Goal: Task Accomplishment & Management: Use online tool/utility

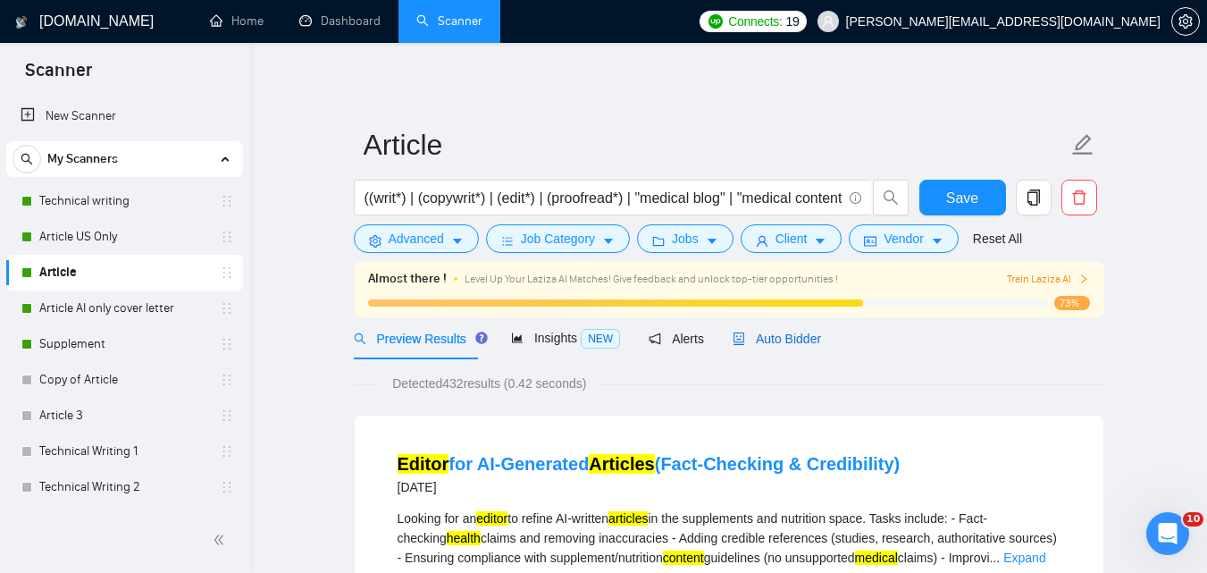
click at [799, 343] on span "Auto Bidder" at bounding box center [777, 339] width 88 height 14
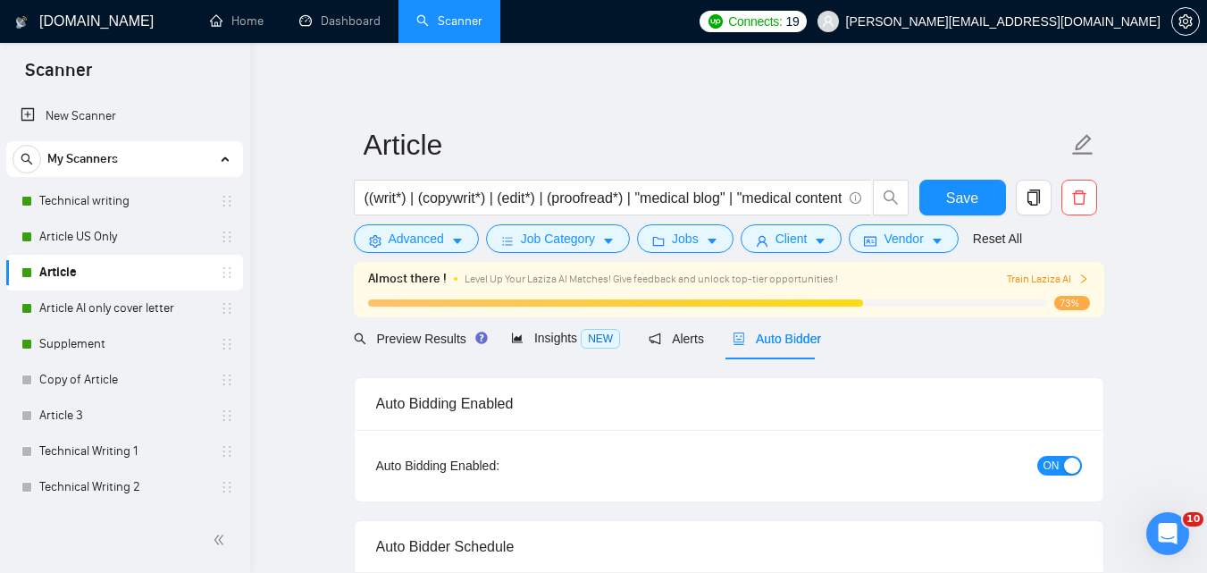
checkbox input "true"
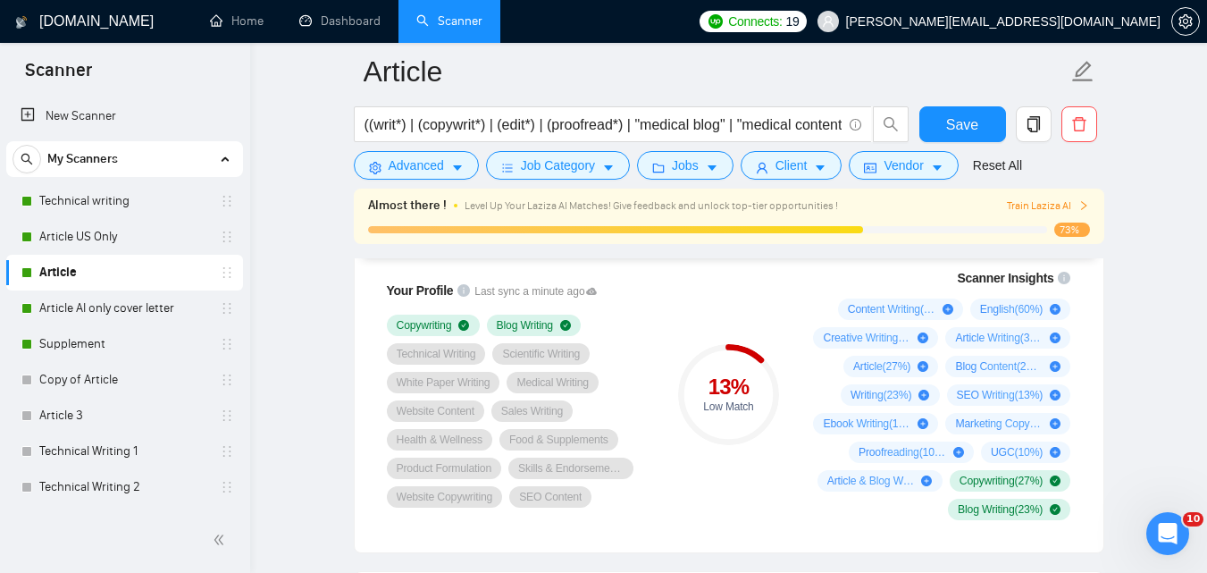
scroll to position [1237, 0]
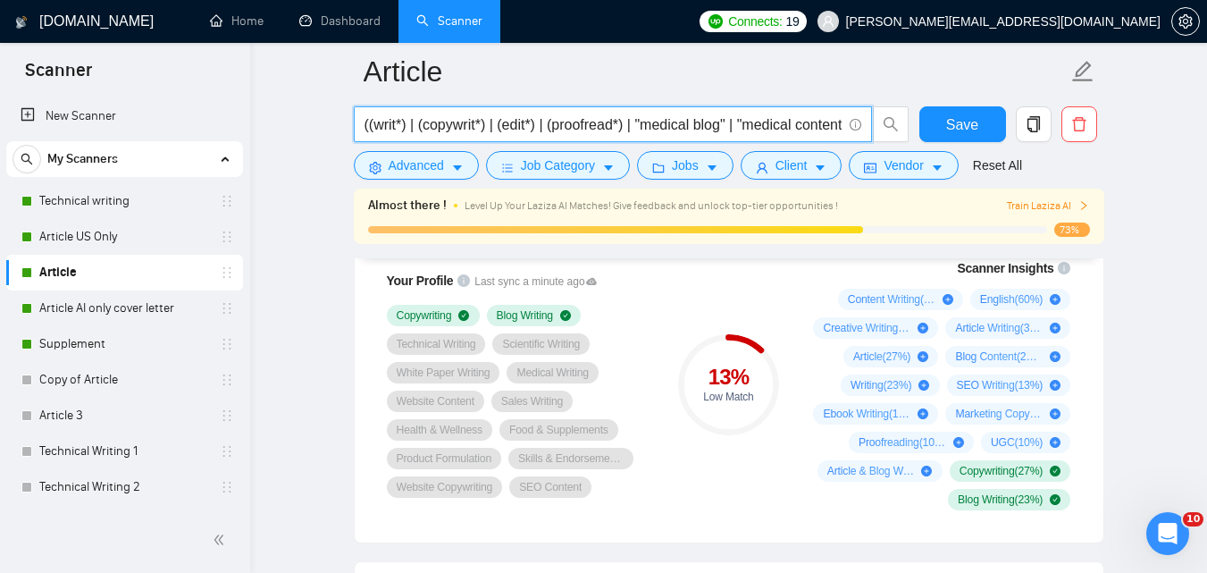
click at [698, 128] on input "((writ*) | (copywrit*) | (edit*) | (proofread*) | "medical blog" | "medical con…" at bounding box center [603, 124] width 477 height 22
paste input "content writing" | "article writing" | "blog content" | "SEO writing" | "ebook …"
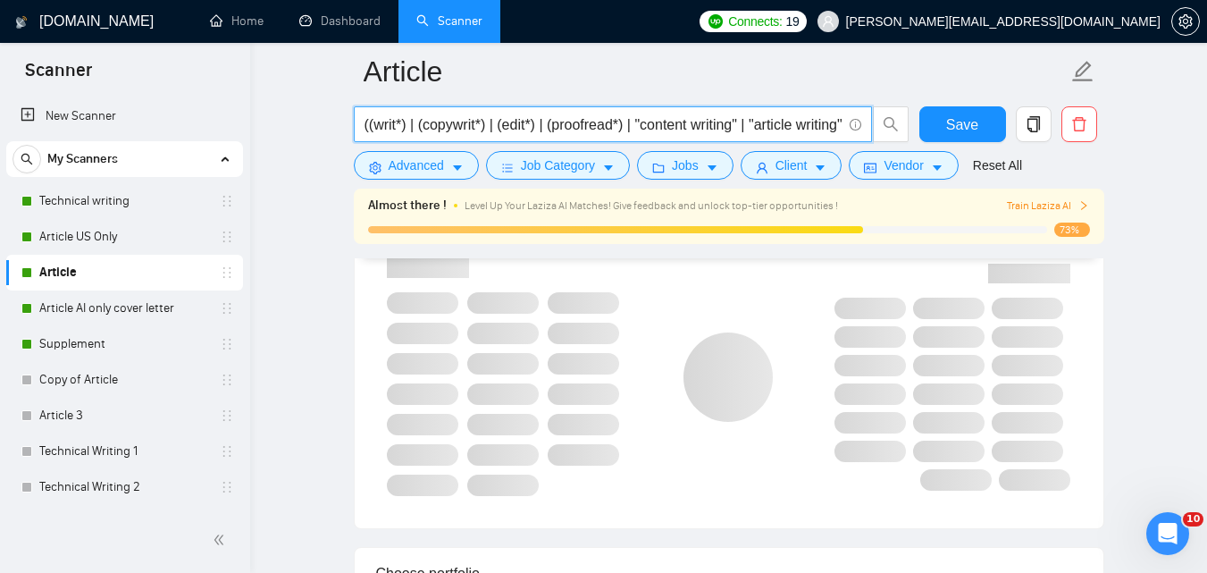
scroll to position [0, 5359]
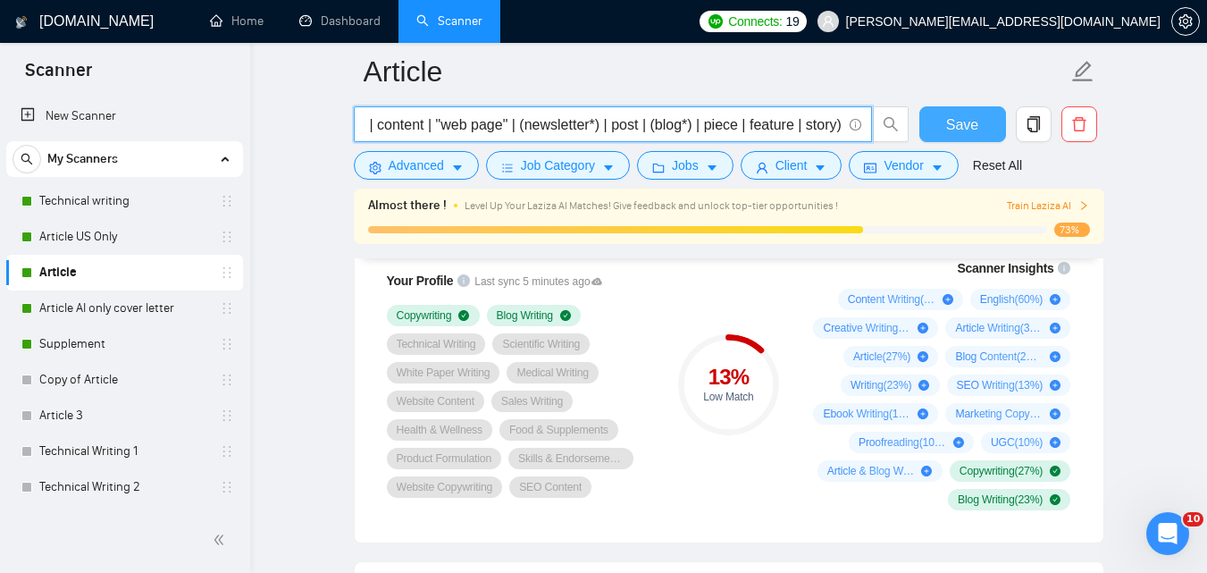
type input "((writ*) | (copywrit*) | (edit*) | (proofread*) | "content writing" | "article …"
click at [963, 134] on span "Save" at bounding box center [962, 124] width 32 height 22
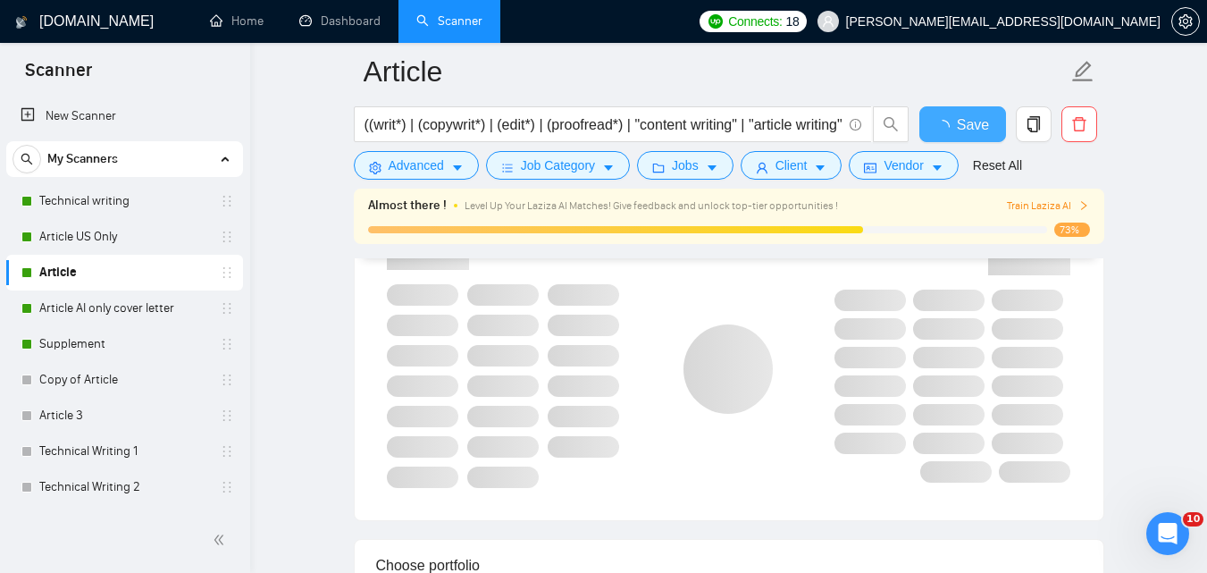
checkbox input "true"
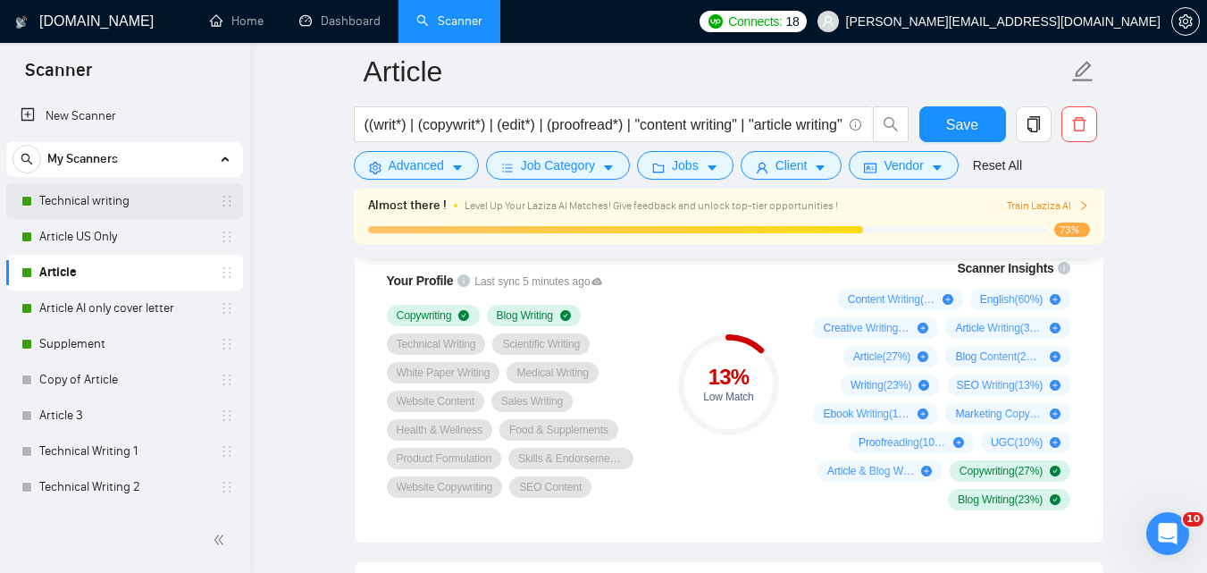
click at [85, 200] on link "Technical writing" at bounding box center [124, 201] width 170 height 36
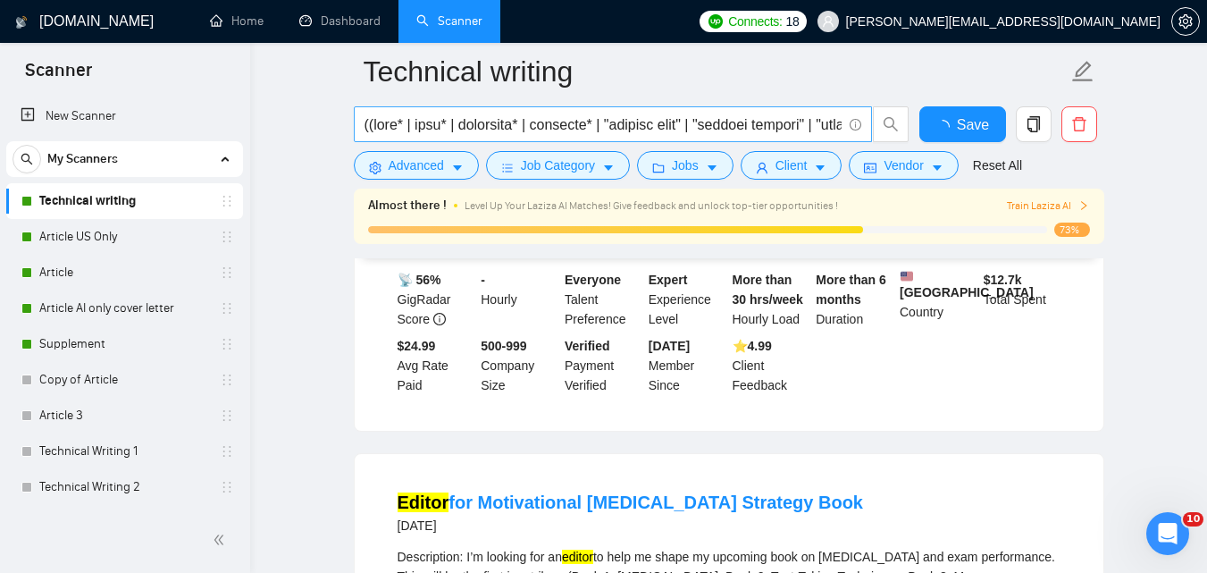
scroll to position [1237, 0]
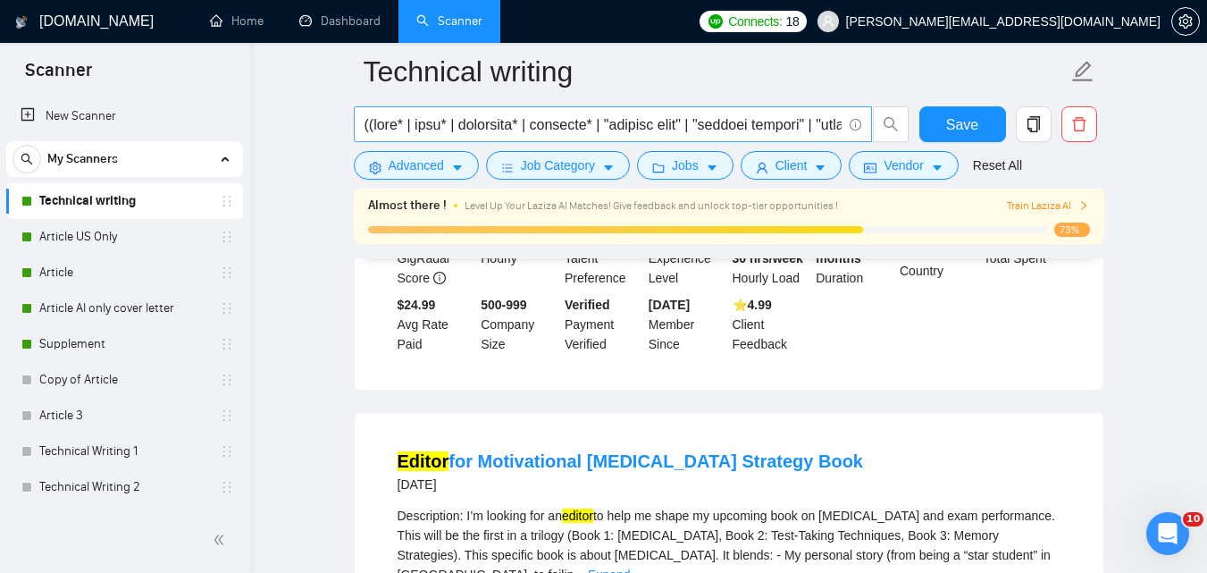
click at [764, 129] on input "text" at bounding box center [603, 124] width 477 height 22
paste input ") | (copywrit*) | (edit*) | (proofread*) | "medical blog" | "medical content" |…"
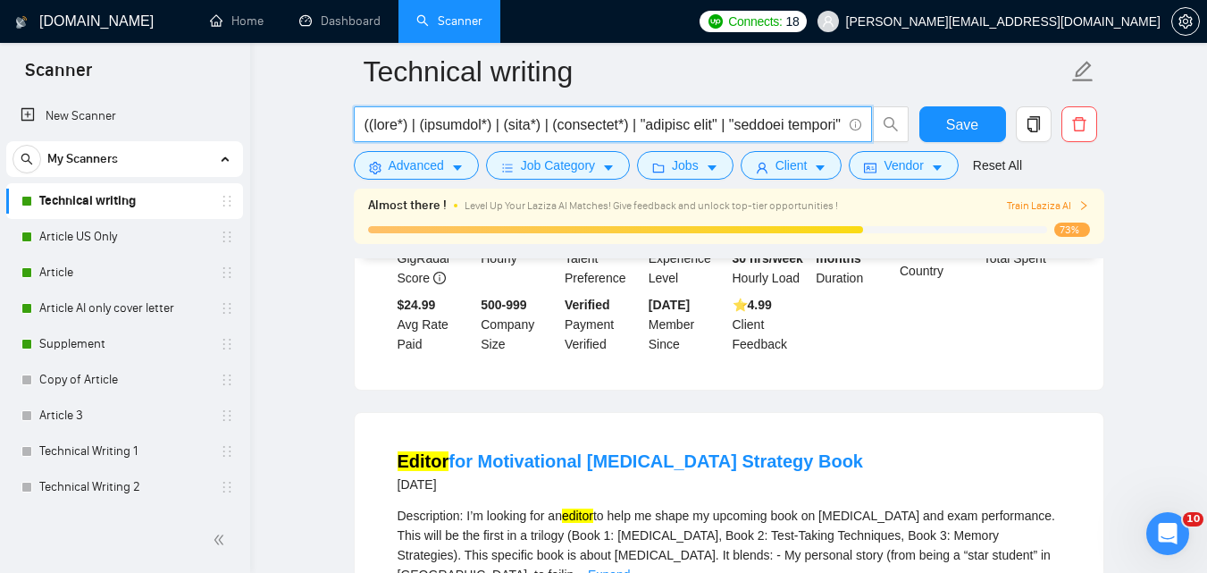
scroll to position [0, 9032]
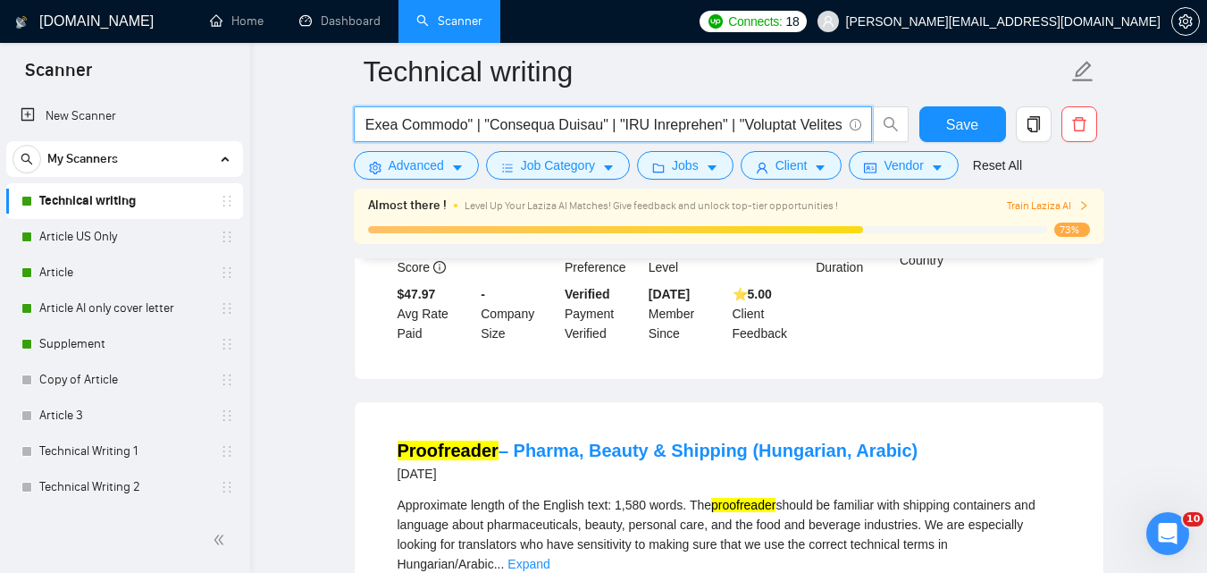
type input "((writ*) | (copywrit*) | (edit*) | (proofread*) | "medical blog" | "medical con…"
click at [956, 130] on span "Save" at bounding box center [962, 124] width 32 height 22
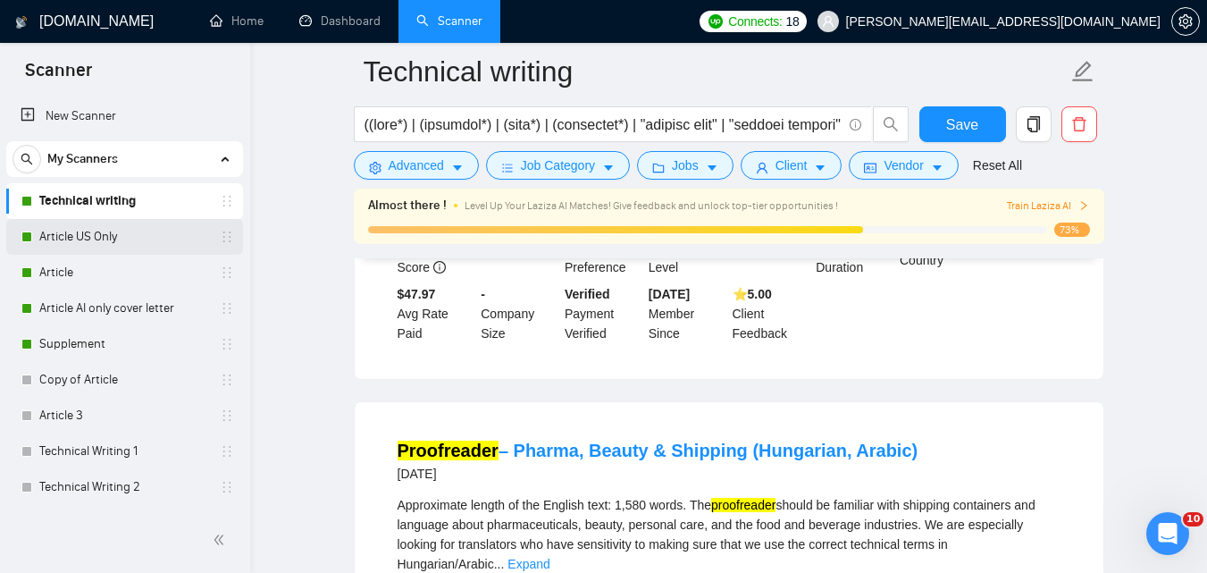
click at [123, 238] on link "Article US Only" at bounding box center [124, 237] width 170 height 36
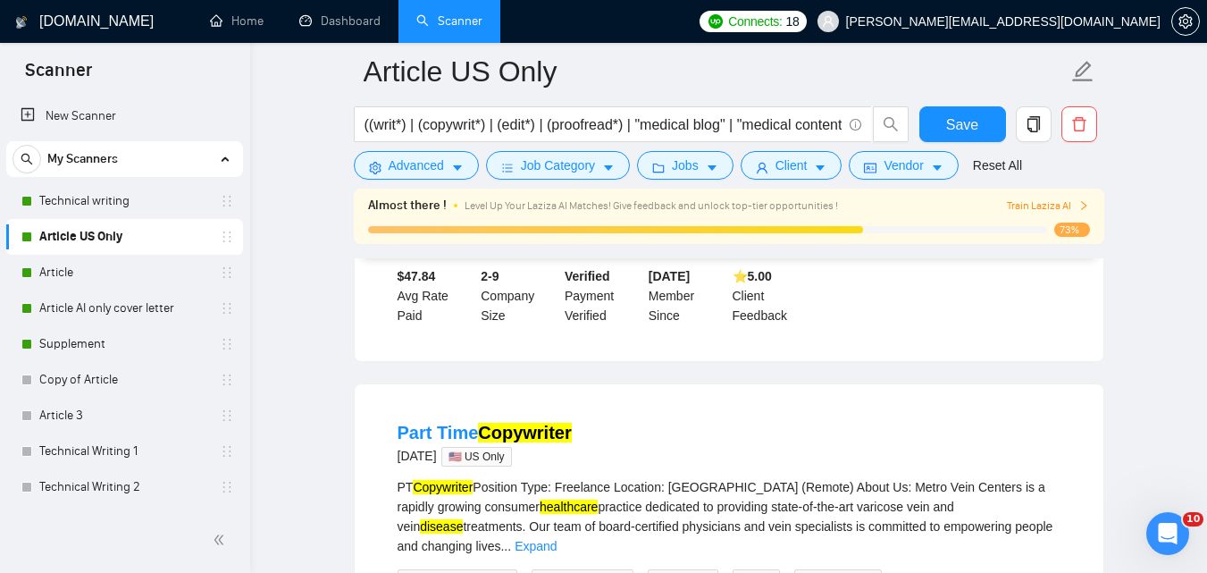
scroll to position [1237, 0]
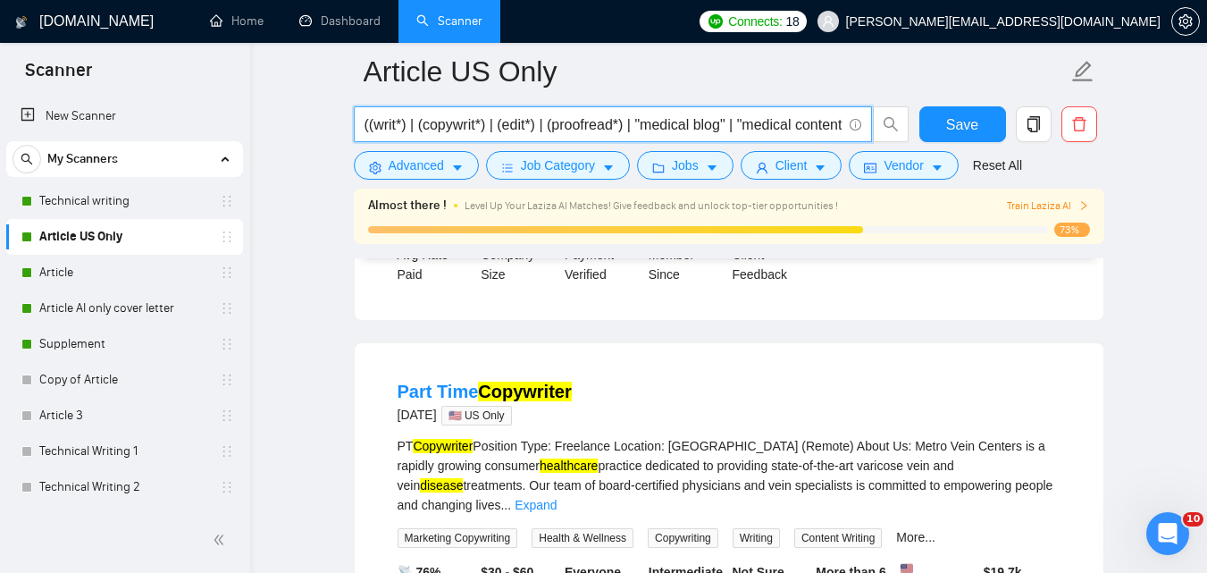
click at [562, 128] on input "((writ*) | (copywrit*) | (edit*) | (proofread*) | "medical blog" | "medical con…" at bounding box center [603, 124] width 477 height 22
paste input "science writing" | "science writer" | "health writer" | "health writing" | "hea…"
type input "((writ*) | (copywrit*) | (edit*) | (proofread*) | "medical blog" | "medical con…"
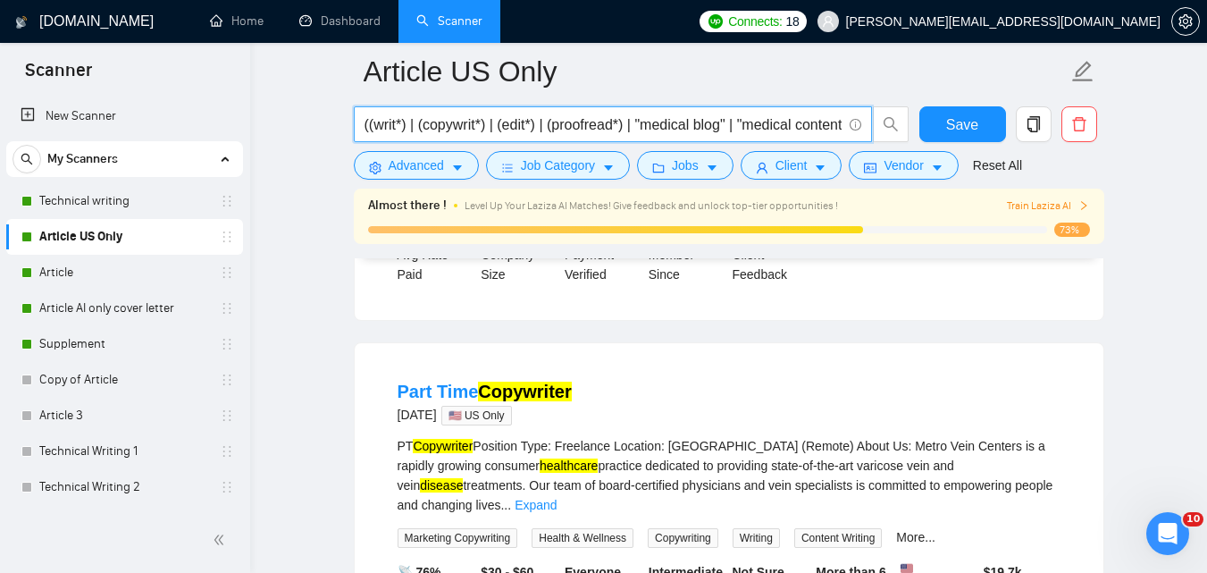
scroll to position [0, 4667]
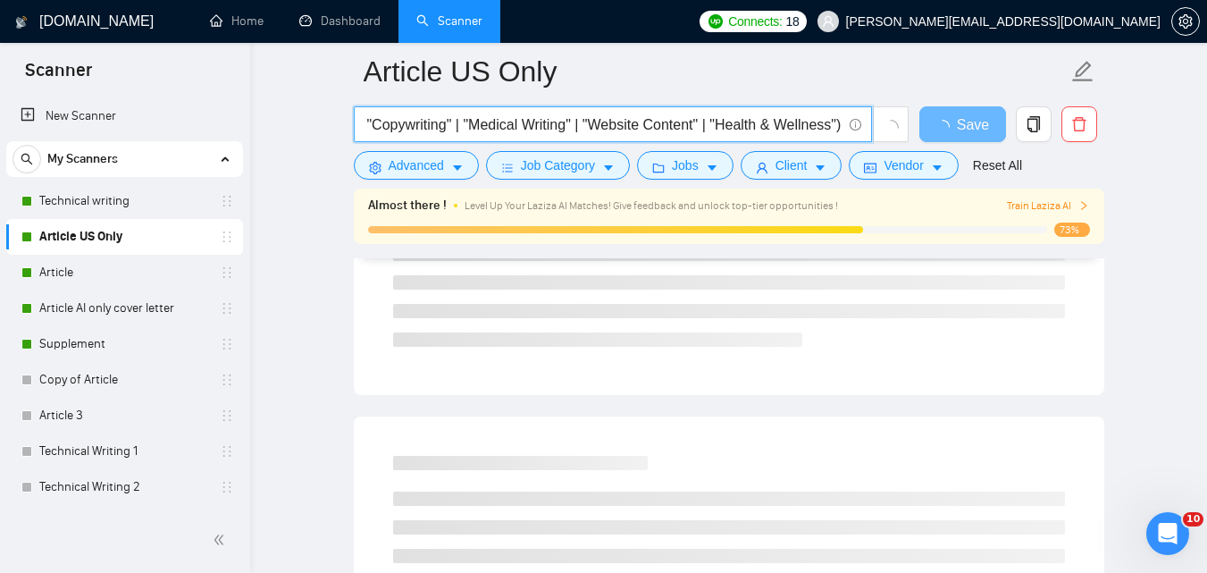
click at [590, 121] on input "((writ*) | (copywrit*) | (edit*) | (proofread*) | "medical blog" | "medical con…" at bounding box center [603, 124] width 477 height 22
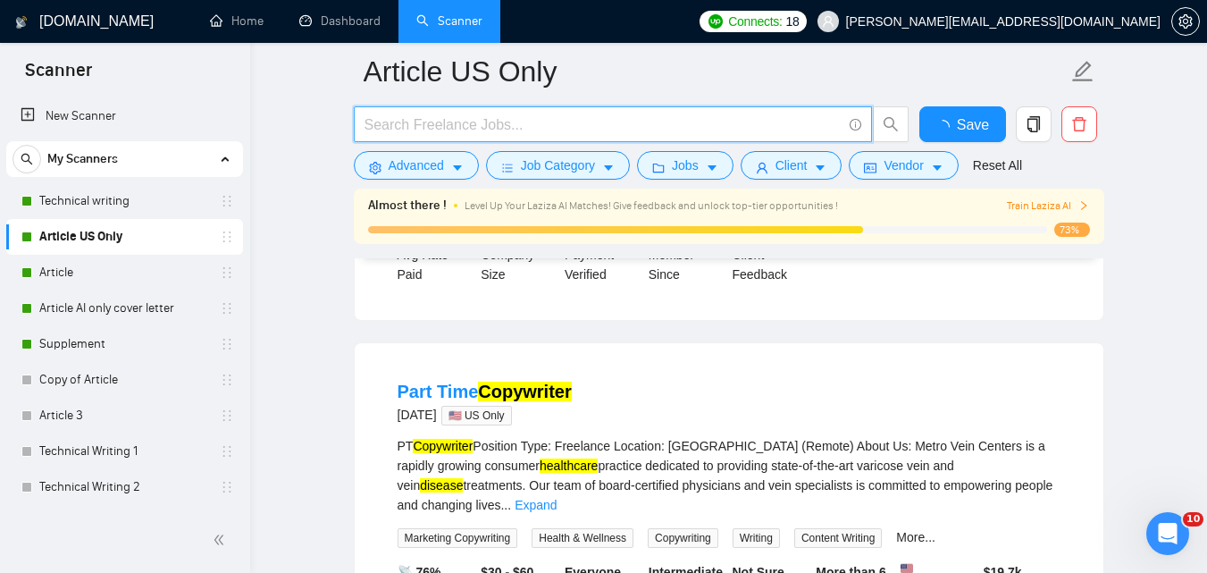
scroll to position [0, 0]
paste input "((writ*) | (copywrit*) | (edit*) | (proofread*) | "medical blog" | "medical con…"
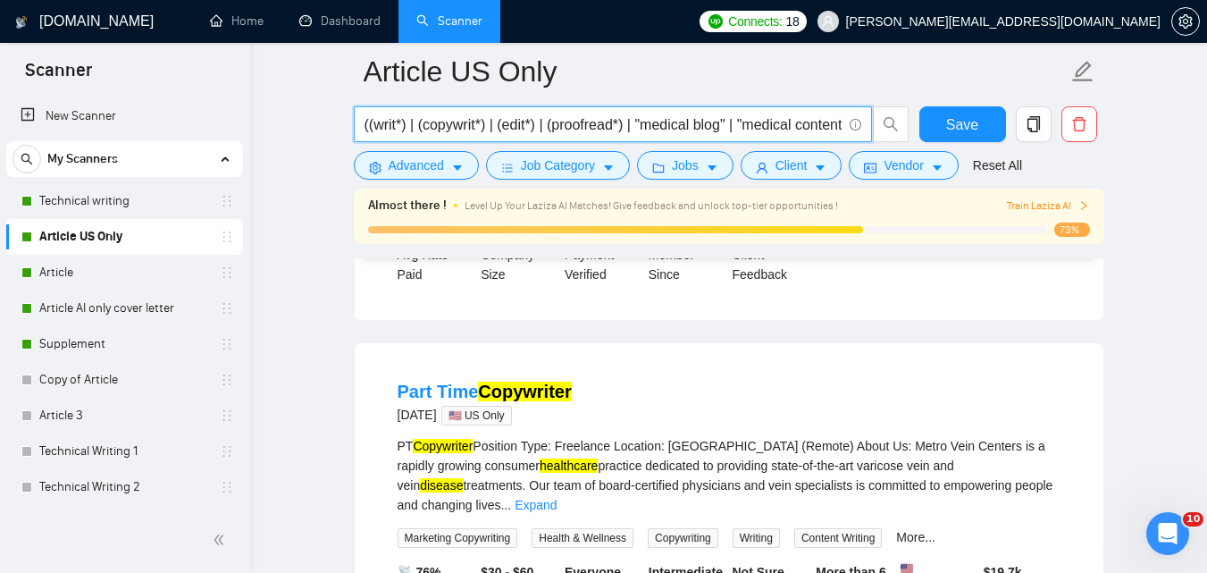
scroll to position [0, 4667]
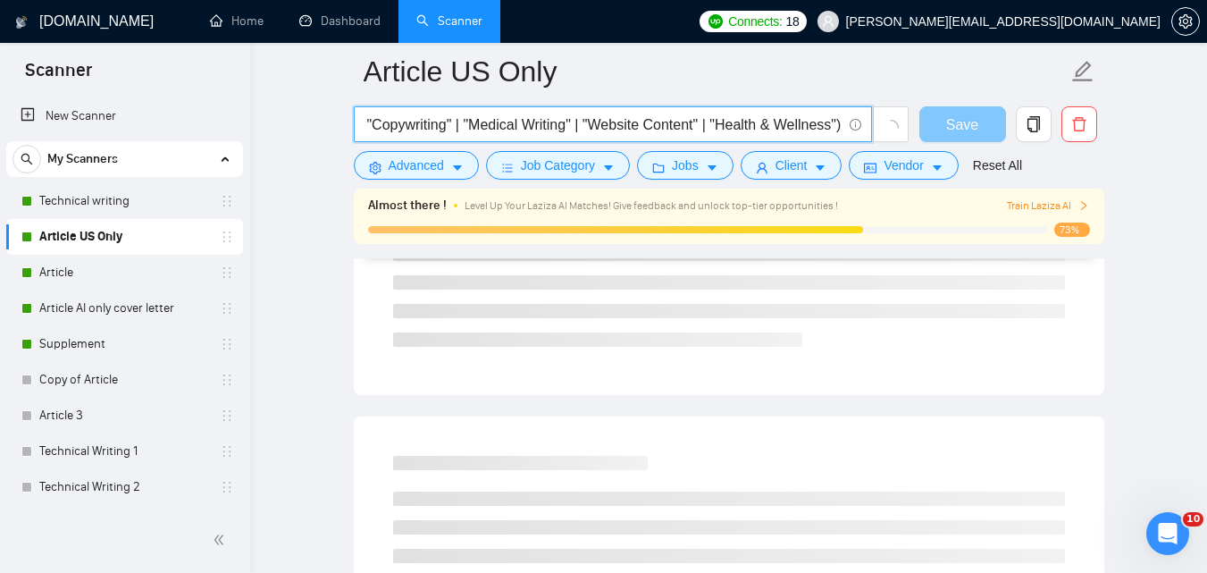
type input "((writ*) | (copywrit*) | (edit*) | (proofread*) | "medical blog" | "medical con…"
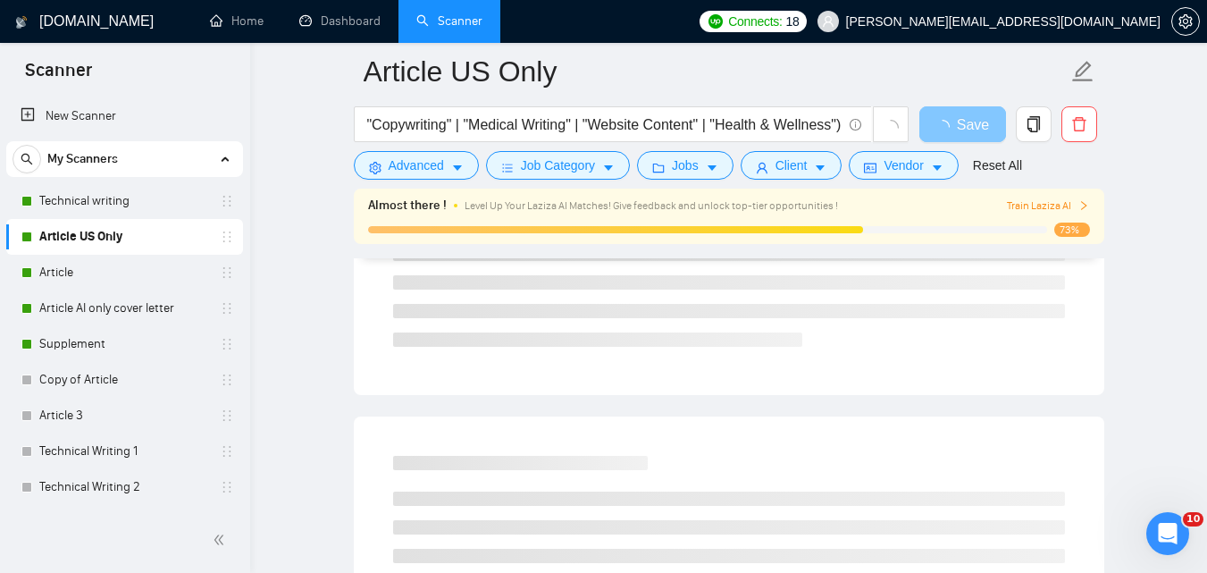
scroll to position [0, 0]
click at [964, 122] on button "Save" at bounding box center [962, 124] width 87 height 36
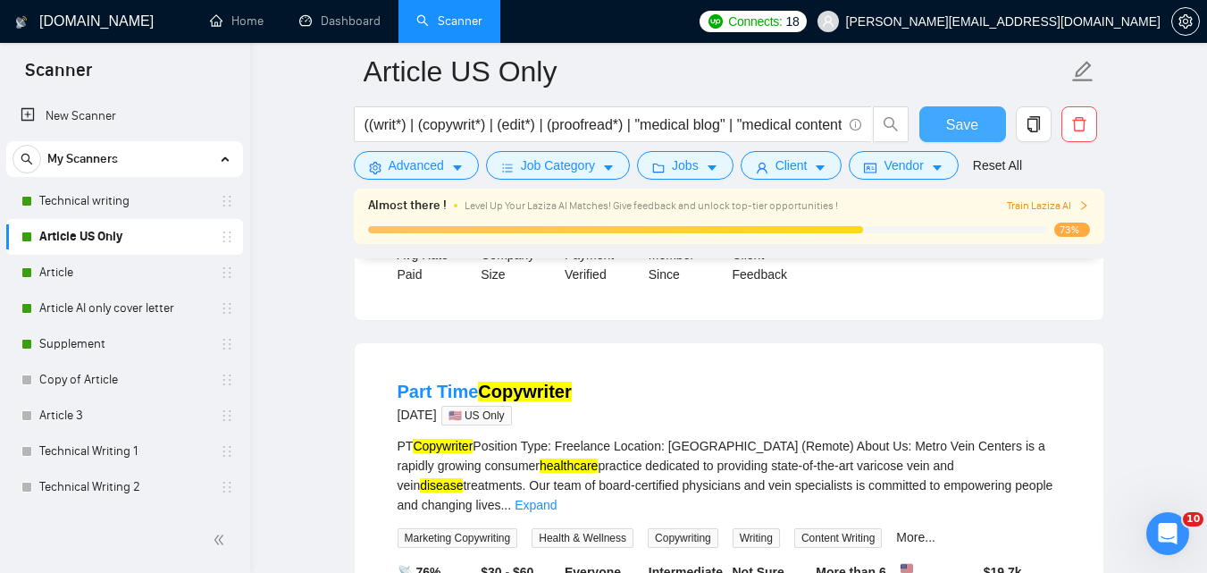
click at [964, 125] on span "Save" at bounding box center [962, 124] width 32 height 22
click at [66, 273] on link "Article" at bounding box center [124, 273] width 170 height 36
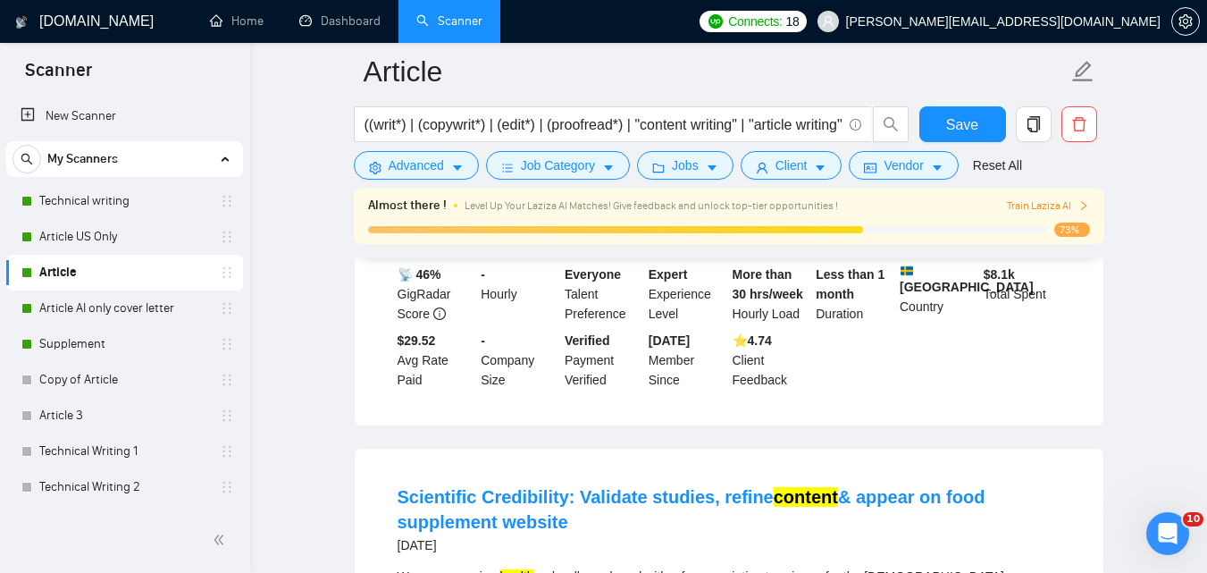
scroll to position [1237, 0]
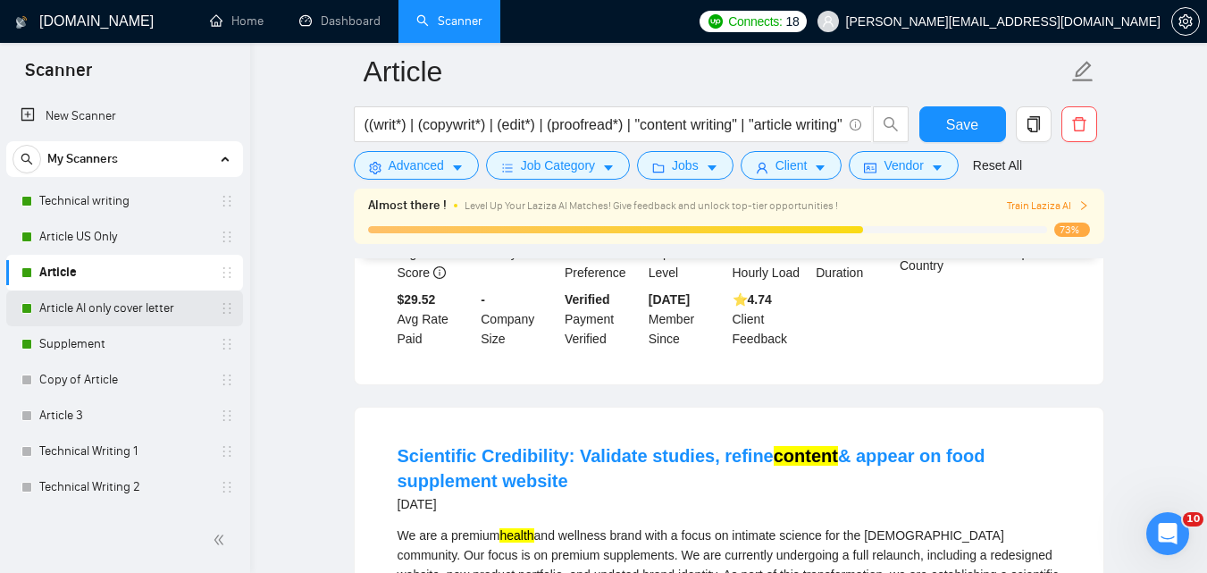
click at [75, 312] on link "Article AI only cover letter" at bounding box center [124, 308] width 170 height 36
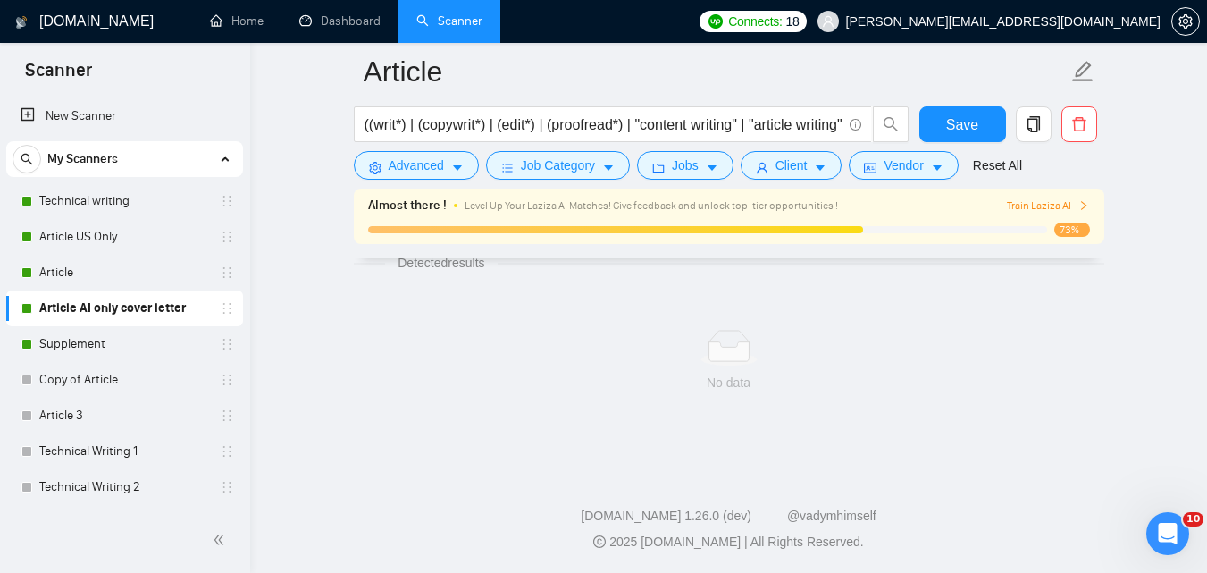
scroll to position [1196, 0]
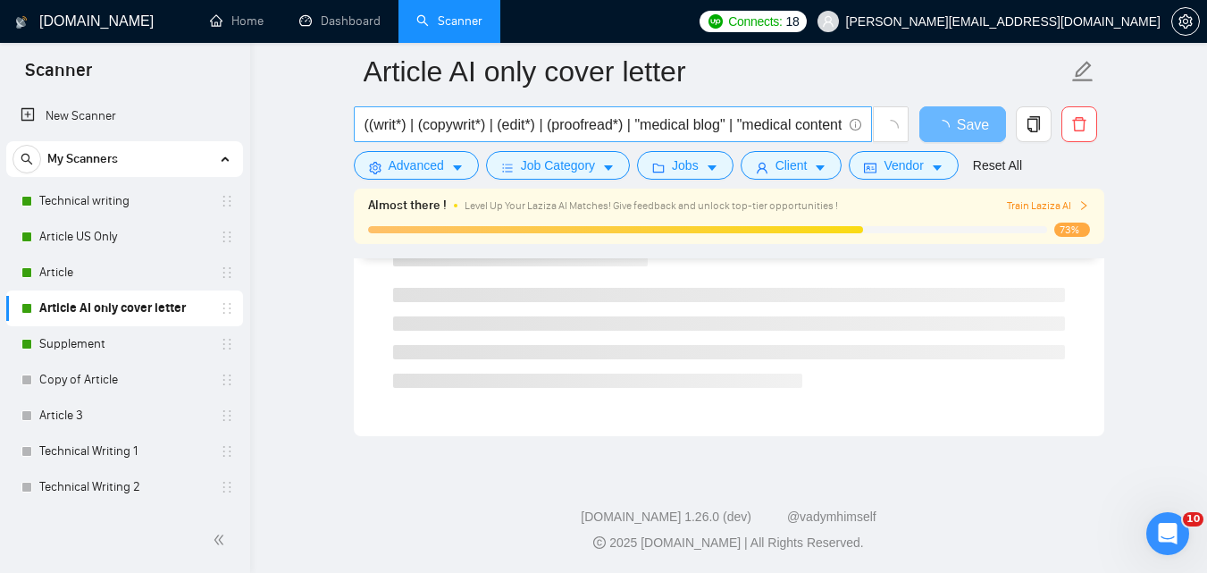
click at [621, 123] on input "((writ*) | (copywrit*) | (edit*) | (proofread*) | "medical blog" | "medical con…" at bounding box center [603, 124] width 477 height 22
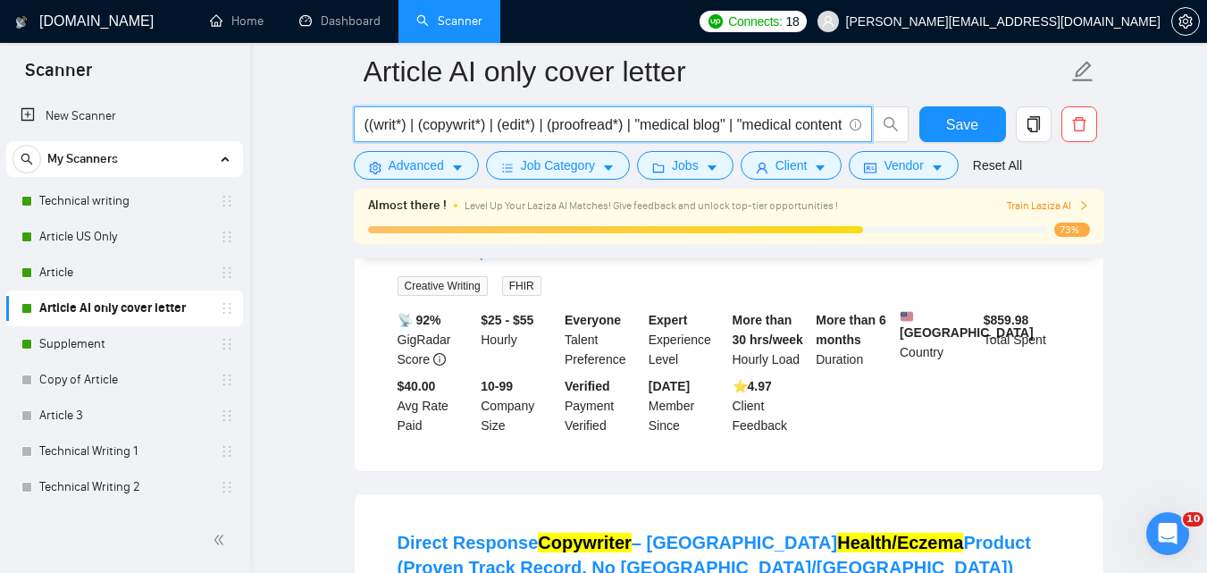
scroll to position [0, 0]
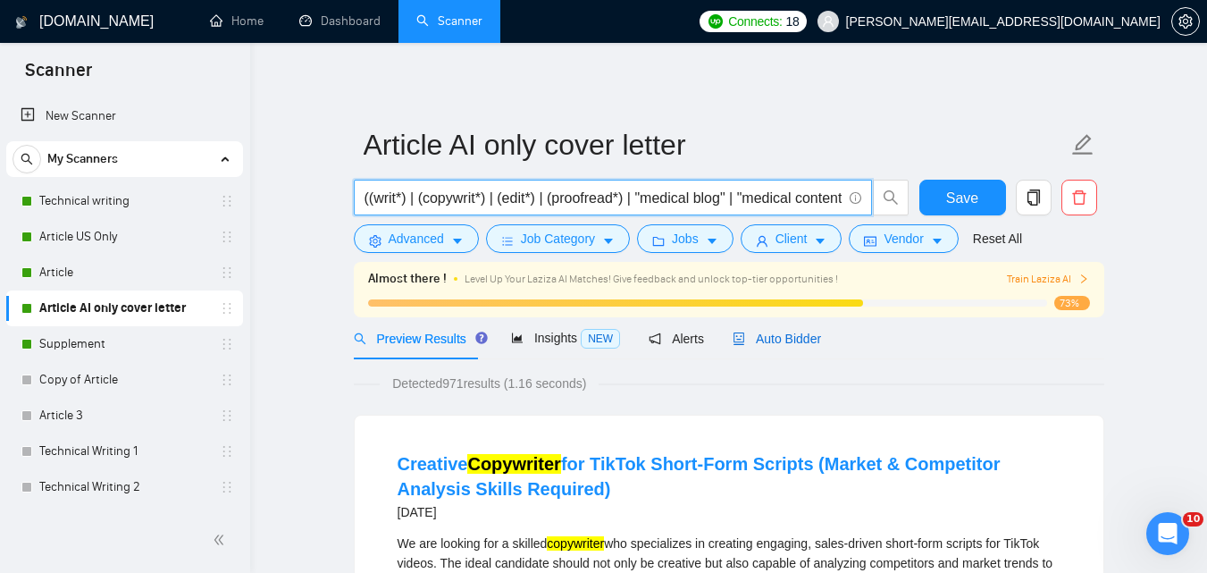
click at [778, 335] on span "Auto Bidder" at bounding box center [777, 339] width 88 height 14
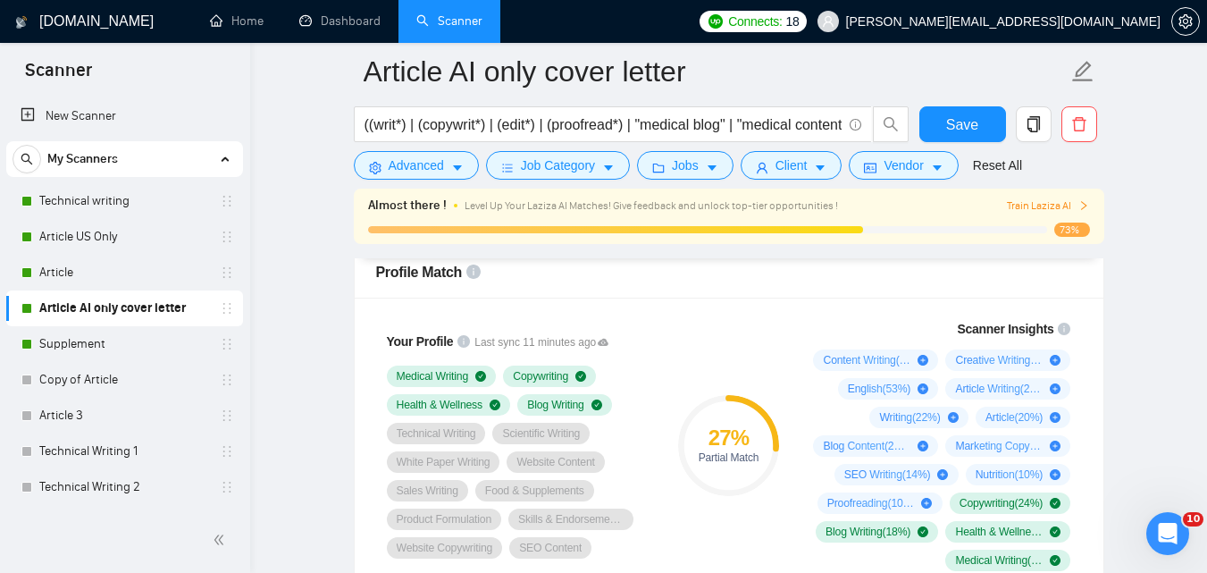
scroll to position [1185, 0]
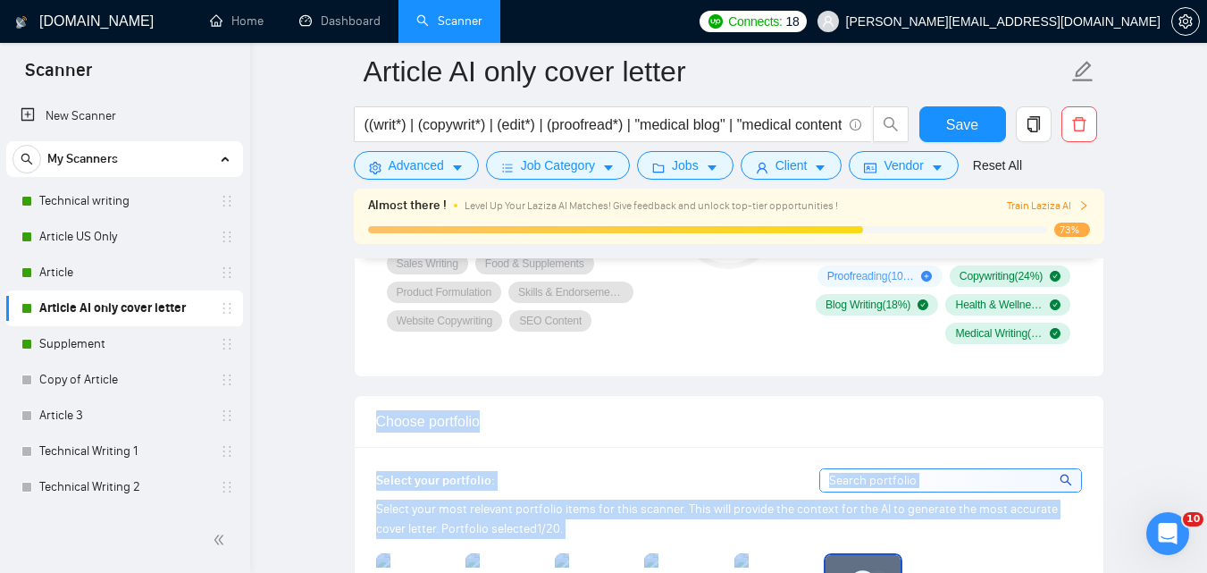
drag, startPoint x: 799, startPoint y: 311, endPoint x: 1033, endPoint y: 392, distance: 247.8
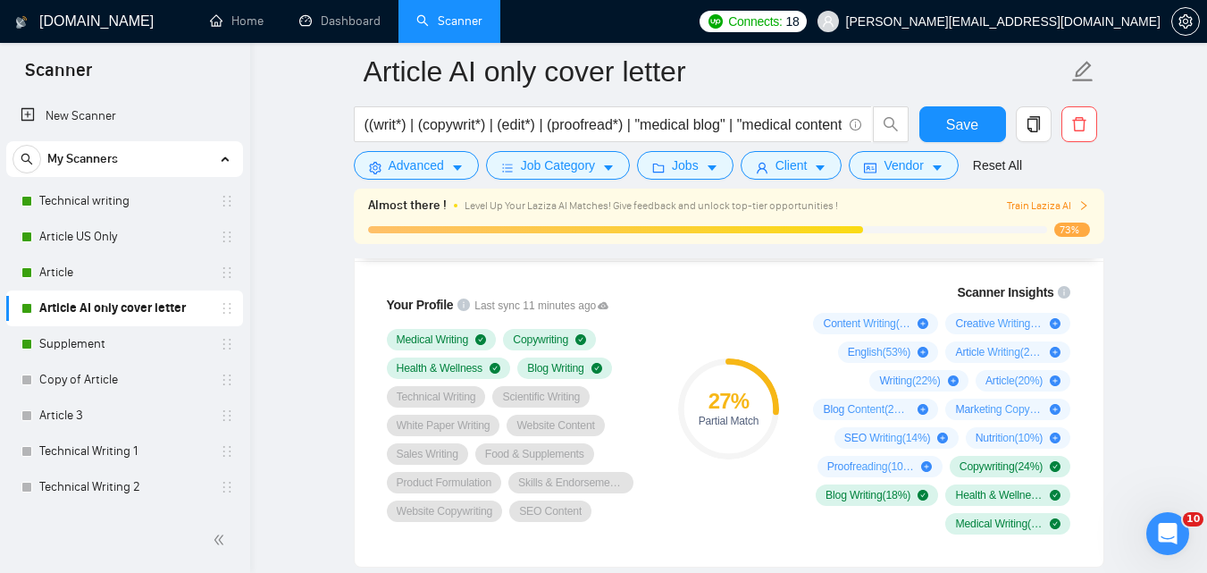
scroll to position [1204, 0]
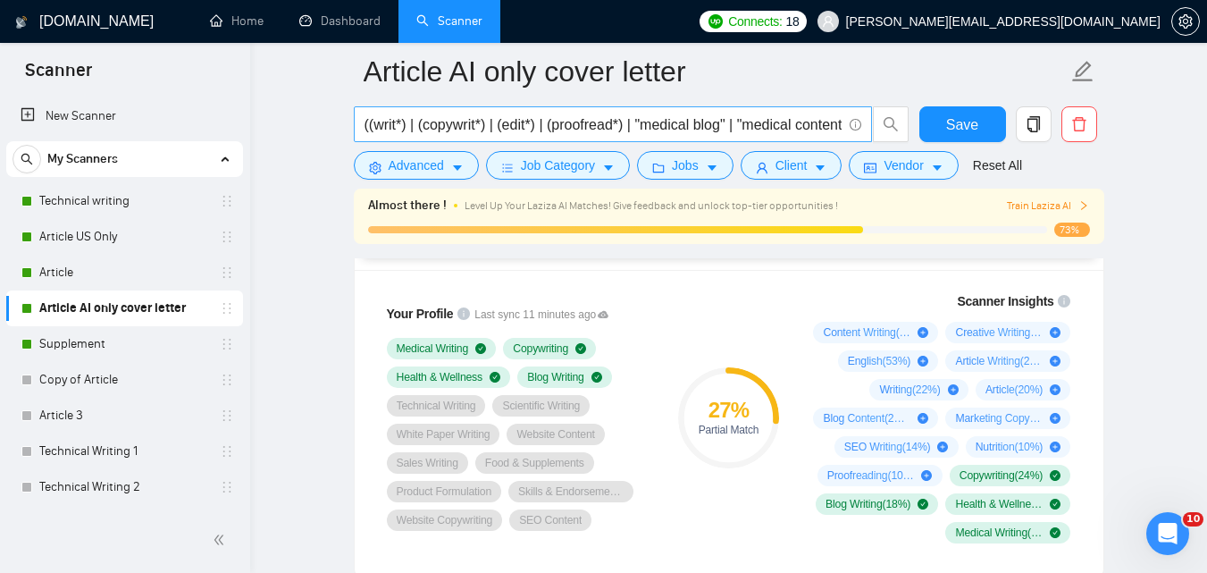
click at [690, 127] on input "((writ*) | (copywrit*) | (edit*) | (proofread*) | "medical blog" | "medical con…" at bounding box center [603, 124] width 477 height 22
click at [716, 122] on input "((writ*) | (copywrit*) | (edit*) | (proofread*) | "medical blog" | "medical con…" at bounding box center [603, 124] width 477 height 22
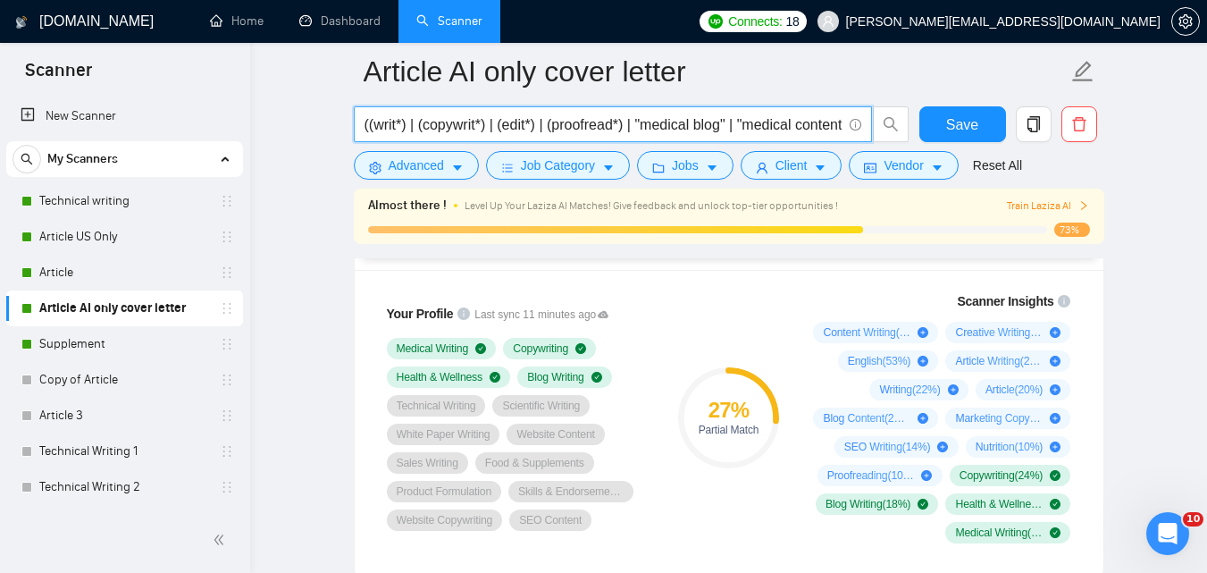
click at [712, 116] on input "((writ*) | (copywrit*) | (edit*) | (proofread*) | "medical blog" | "medical con…" at bounding box center [603, 124] width 477 height 22
paste input "| (medic*) | (health*) | "[MEDICAL_DATA]" | "dietary supplement" | "dietary sup…"
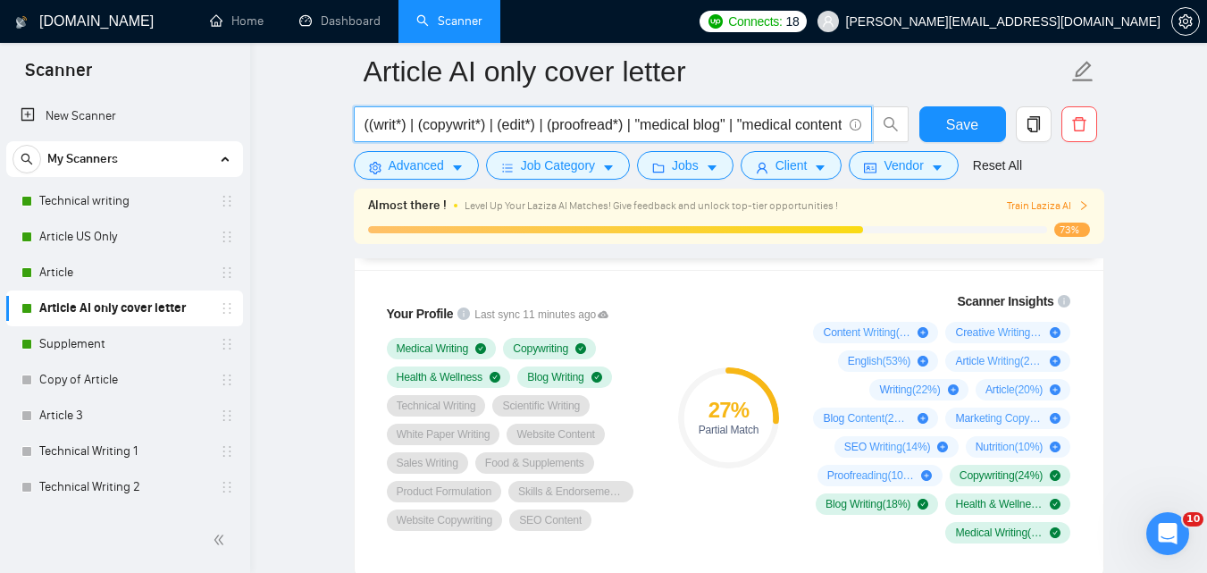
type input "((writ*) | (copywrit*) | (edit*) | (proofread*) | "medical blog" | "medical con…"
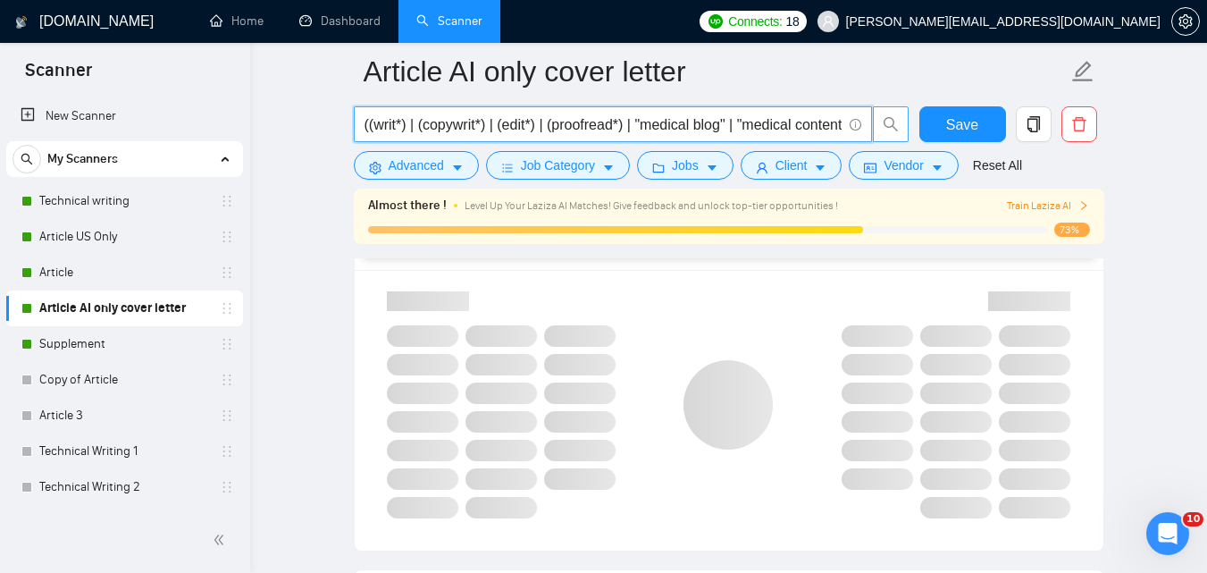
scroll to position [0, 2944]
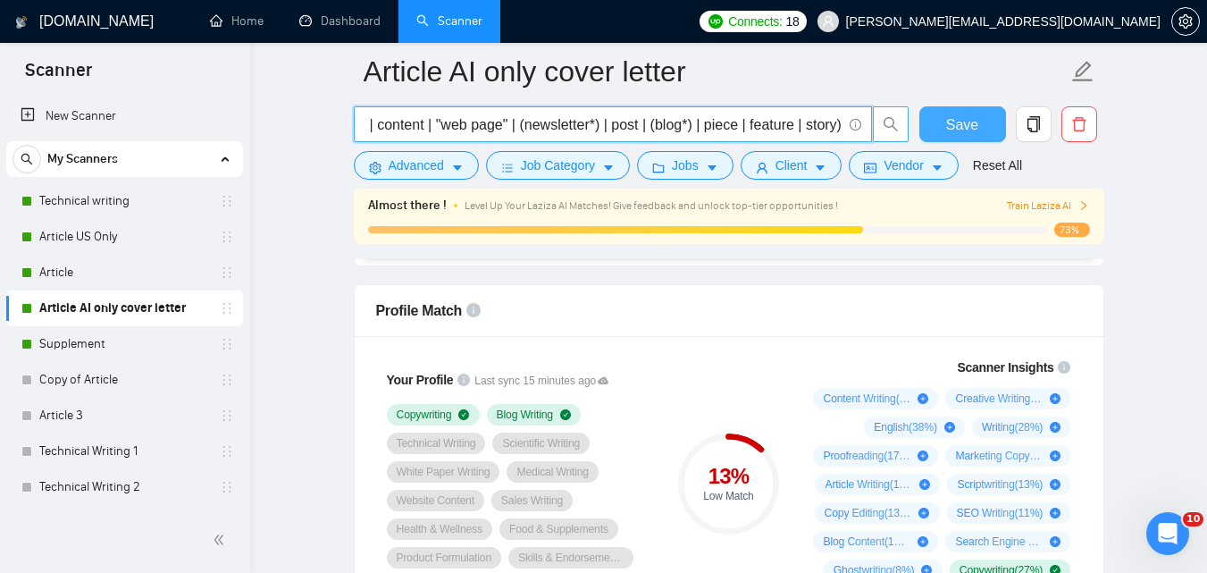
type input "((writ*) | (copywrit*) | (edit*) | (proofread*) | "medical blog" | "medical con…"
click at [946, 132] on button "Save" at bounding box center [962, 124] width 87 height 36
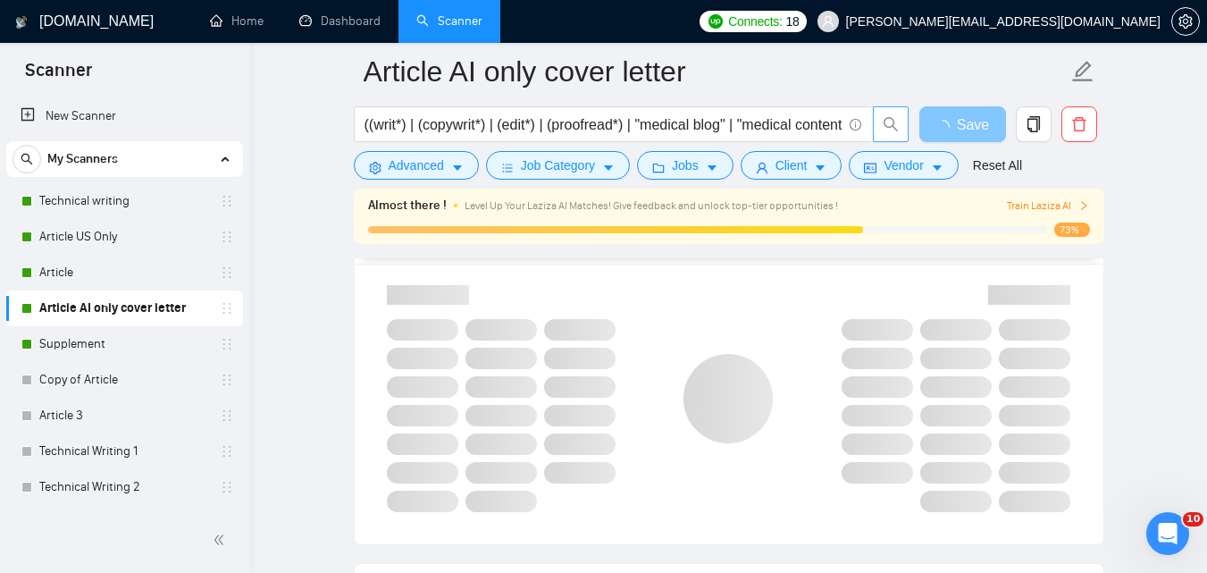
scroll to position [1285, 0]
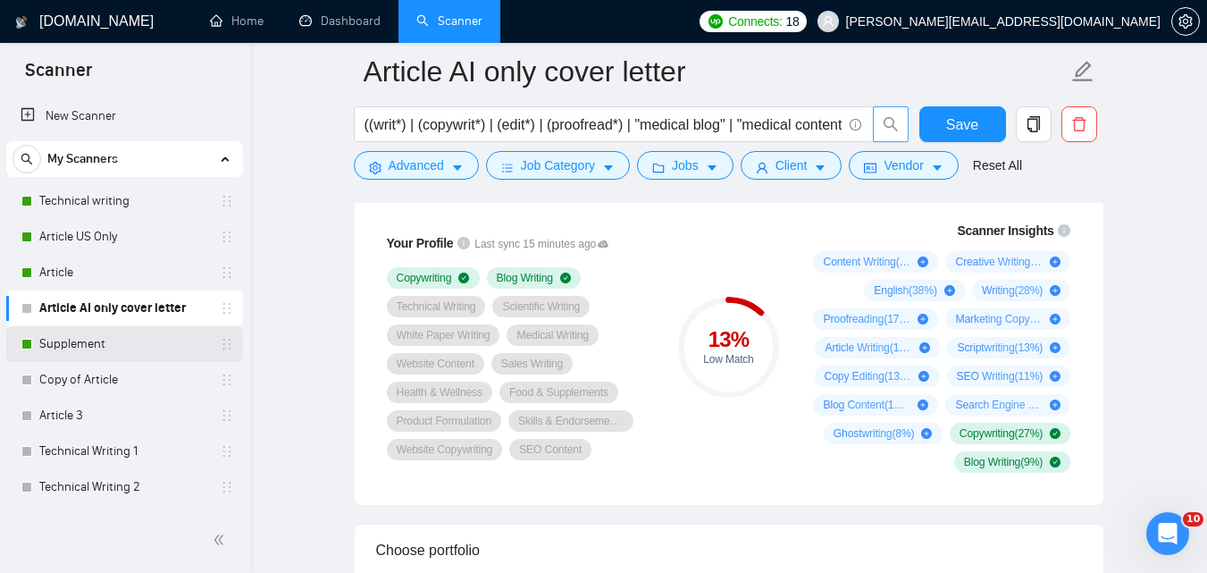
click at [113, 351] on link "Supplement" at bounding box center [124, 344] width 170 height 36
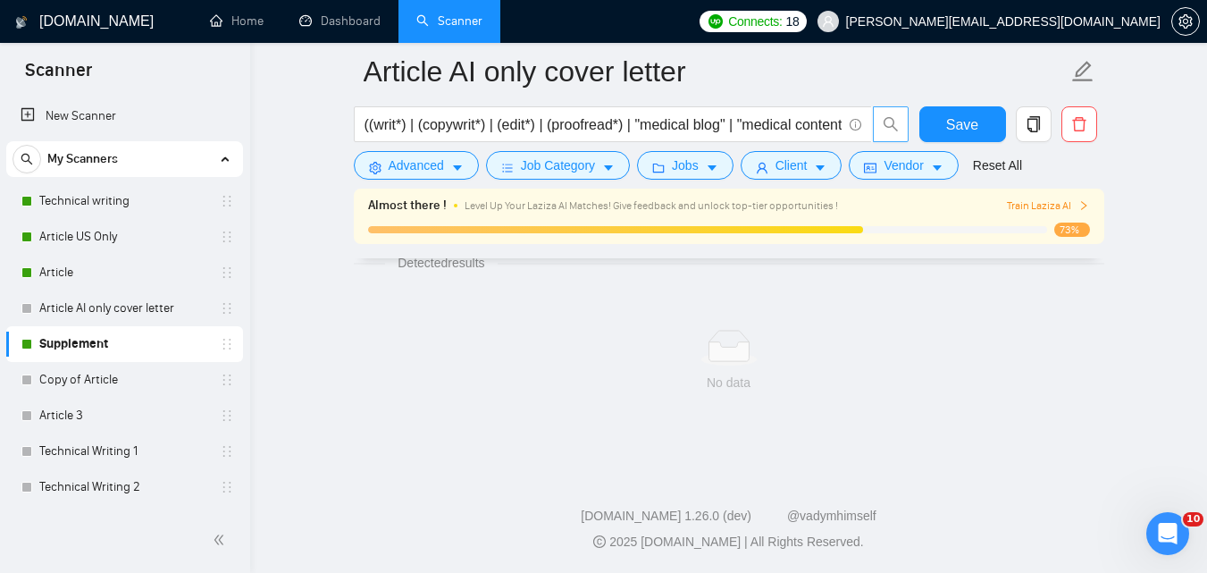
scroll to position [1140, 0]
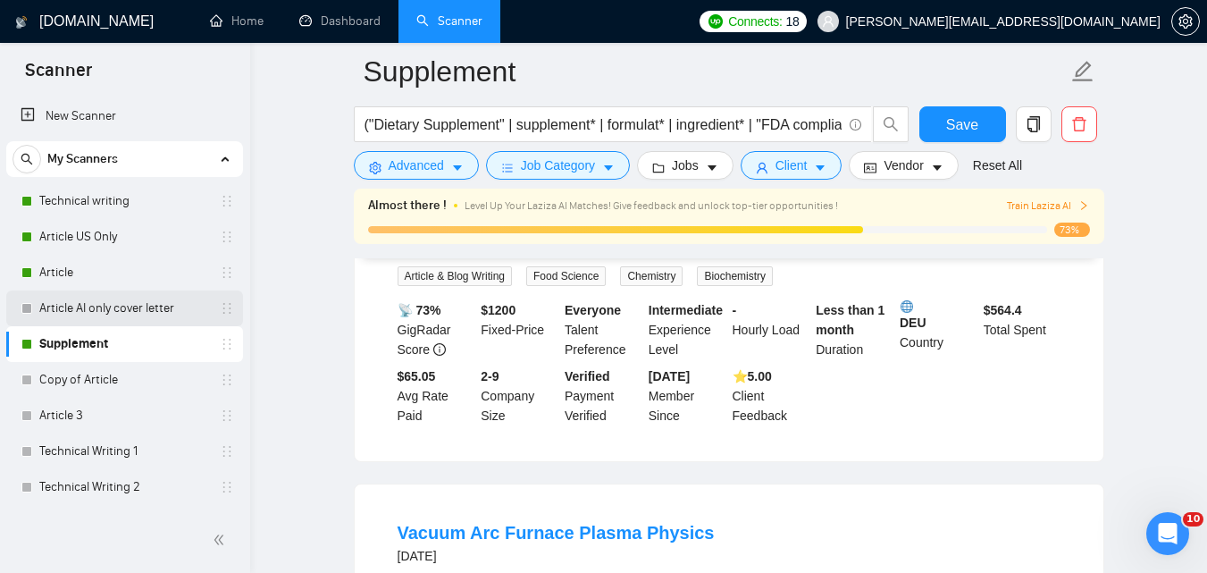
click at [123, 305] on link "Article AI only cover letter" at bounding box center [124, 308] width 170 height 36
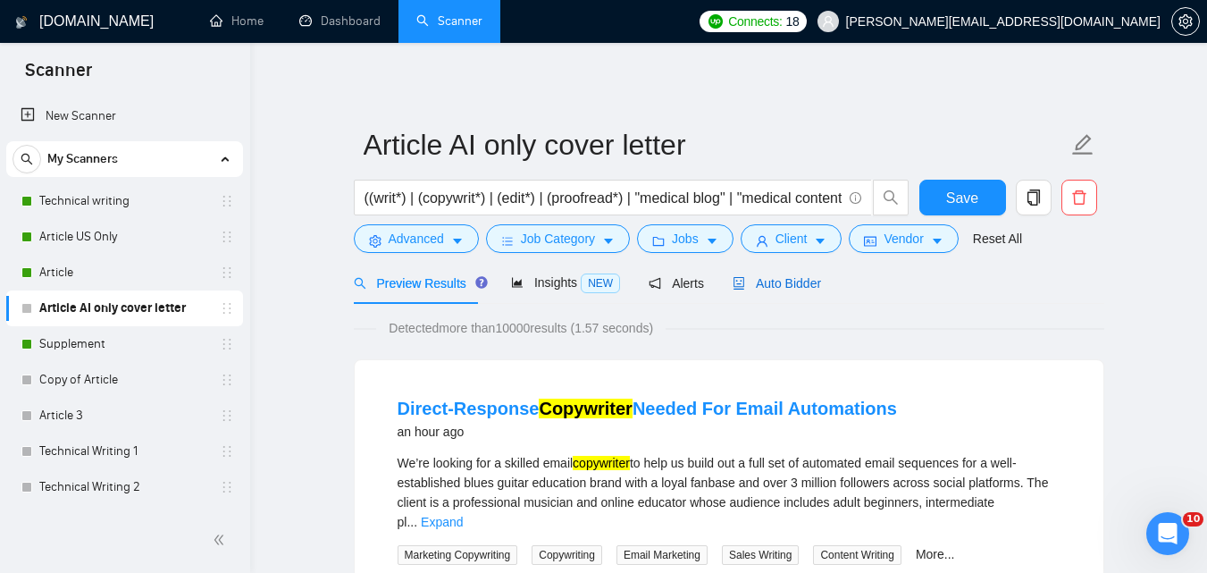
click at [772, 276] on span "Auto Bidder" at bounding box center [777, 283] width 88 height 14
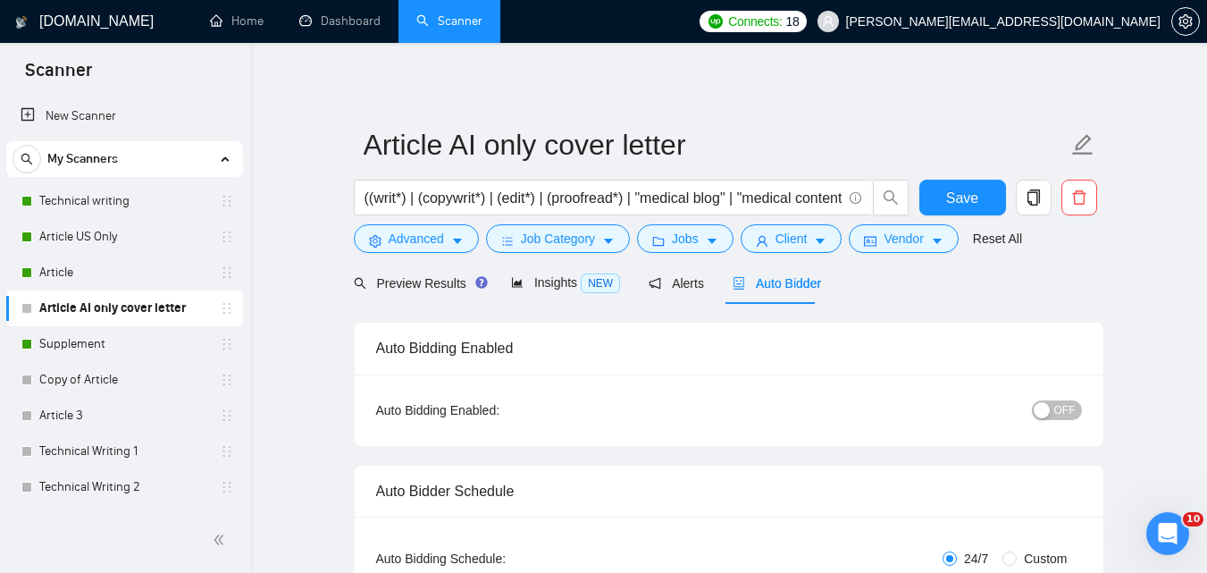
click at [1048, 407] on div "button" at bounding box center [1042, 410] width 16 height 16
click at [959, 197] on span "Save" at bounding box center [962, 198] width 32 height 22
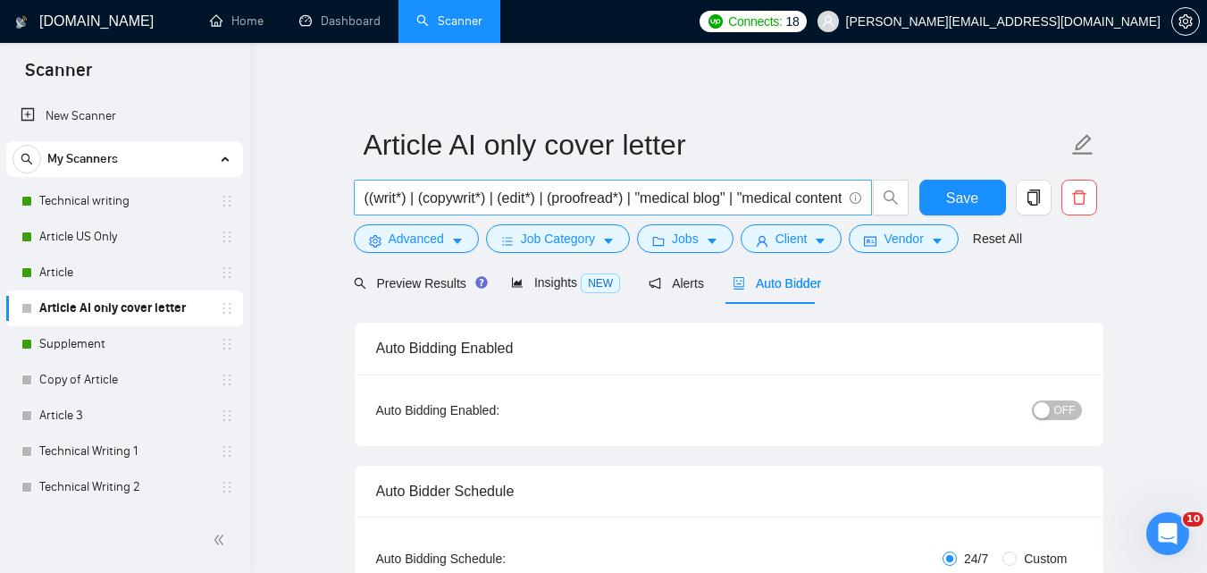
click at [748, 197] on input "((writ*) | (copywrit*) | (edit*) | (proofread*) | "medical blog" | "medical con…" at bounding box center [603, 198] width 477 height 22
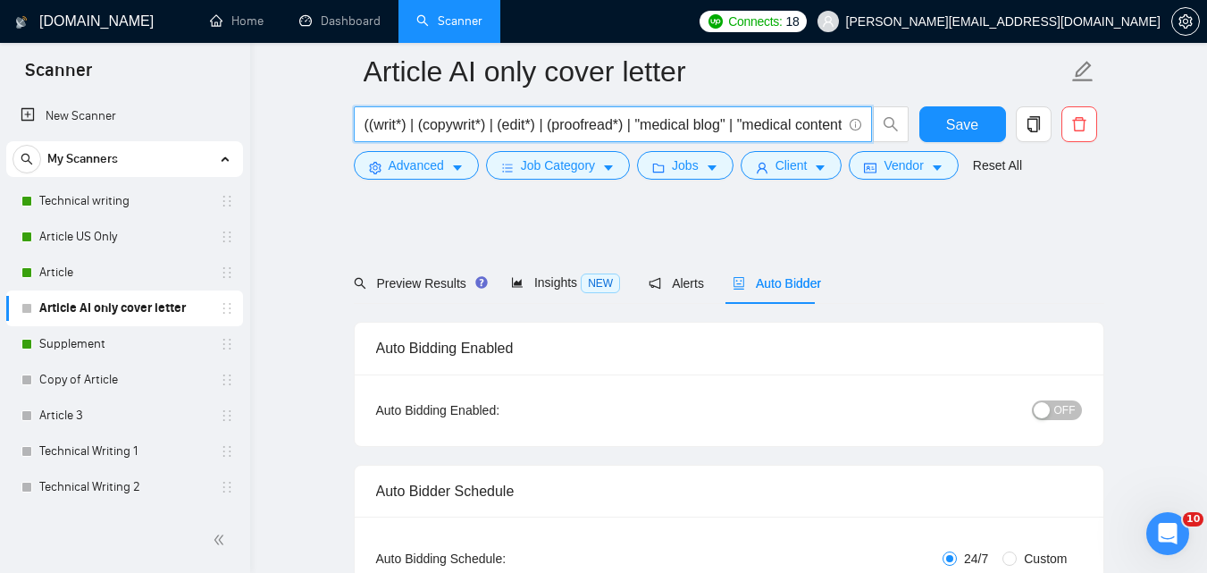
scroll to position [500, 0]
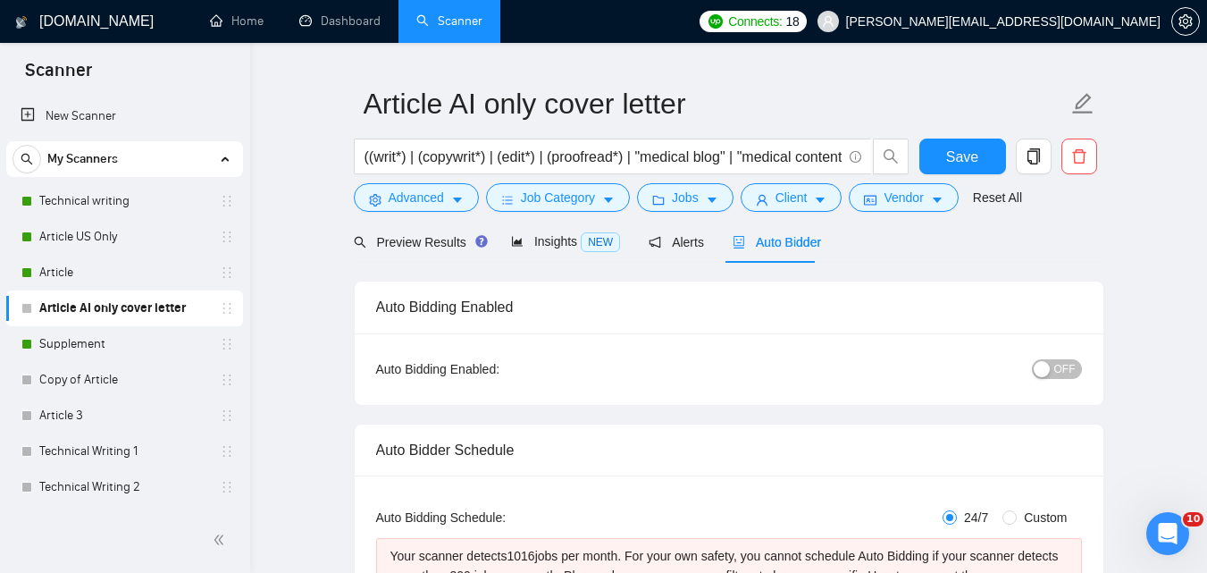
scroll to position [0, 0]
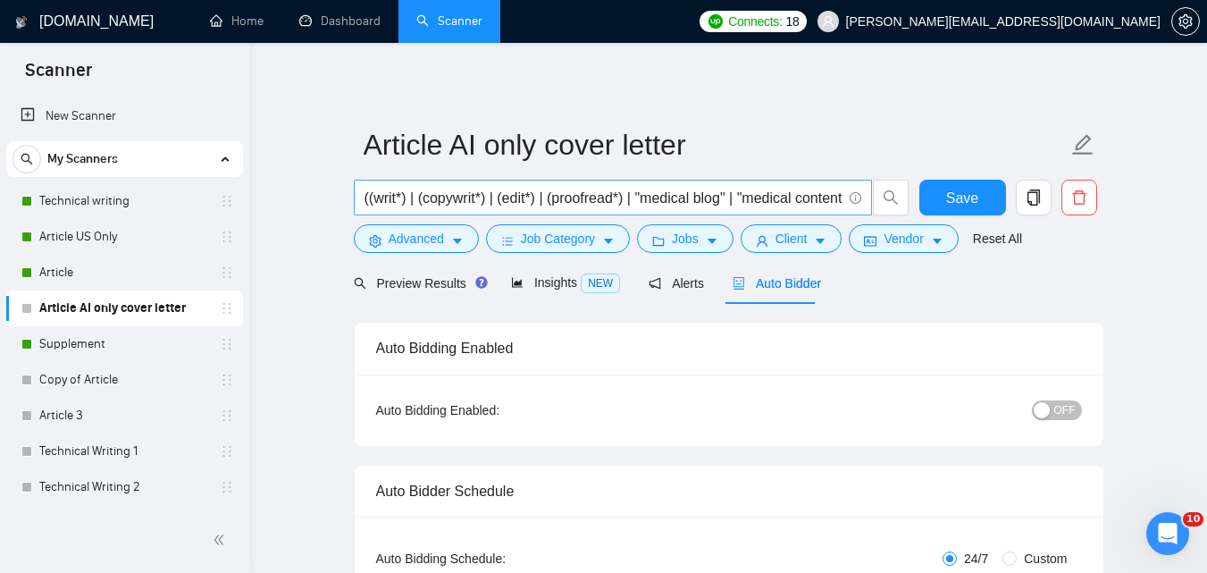
click at [665, 205] on input "((writ*) | (copywrit*) | (edit*) | (proofread*) | "medical blog" | "medical con…" at bounding box center [603, 198] width 477 height 22
paste input ") ((medic*) | (health*) | "[MEDICAL_DATA]" | "dietary supplement" | "dietary su…"
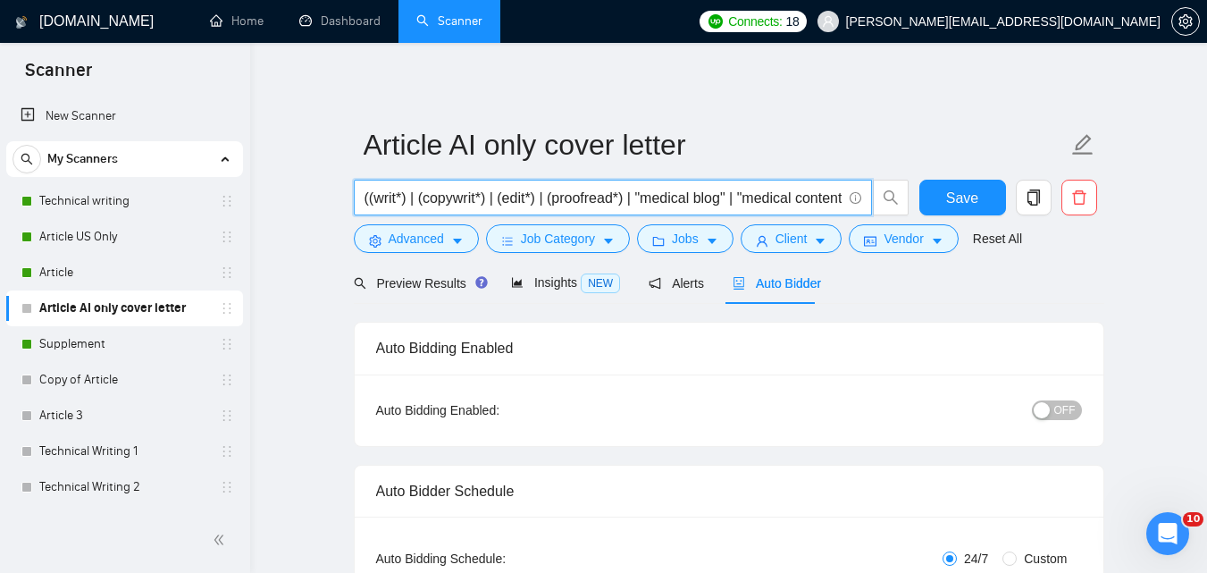
type input "((writ*) | (copywrit*) | (edit*) | (proofread*) | "medical blog" | "medical con…"
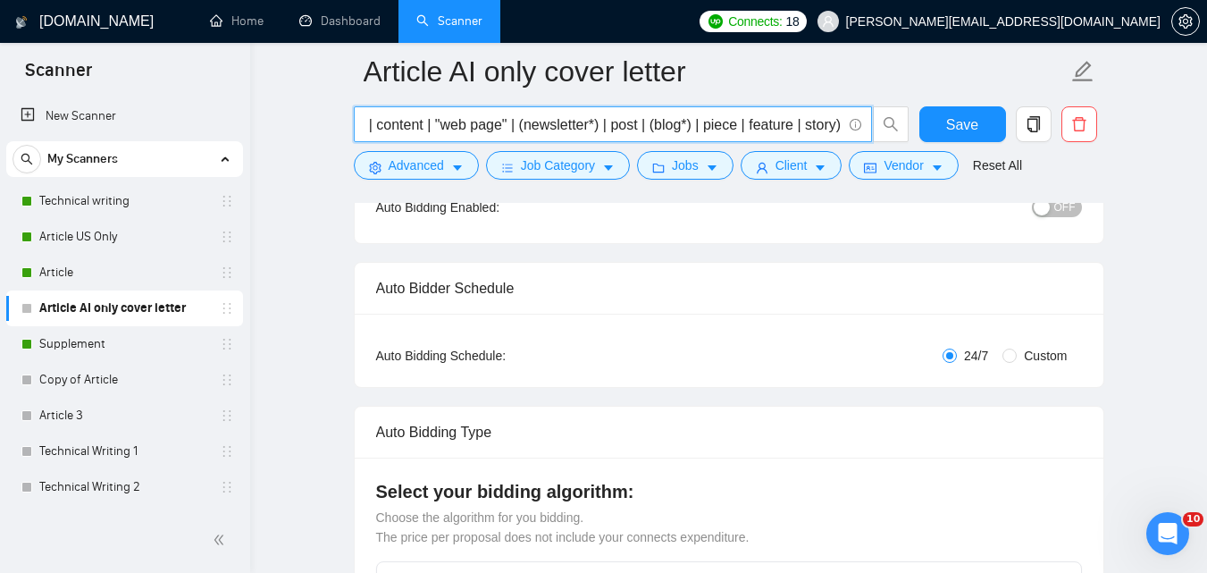
scroll to position [155, 0]
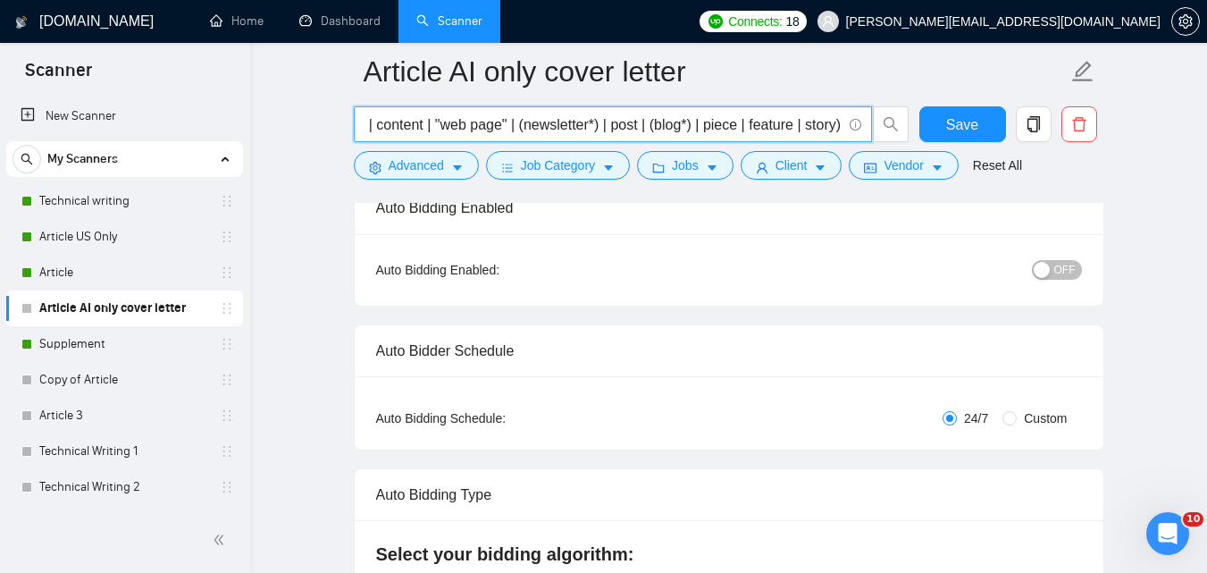
type input "((writ*) | (copywrit*) | (edit*) | (proofread*) | "medical blog" | "medical con…"
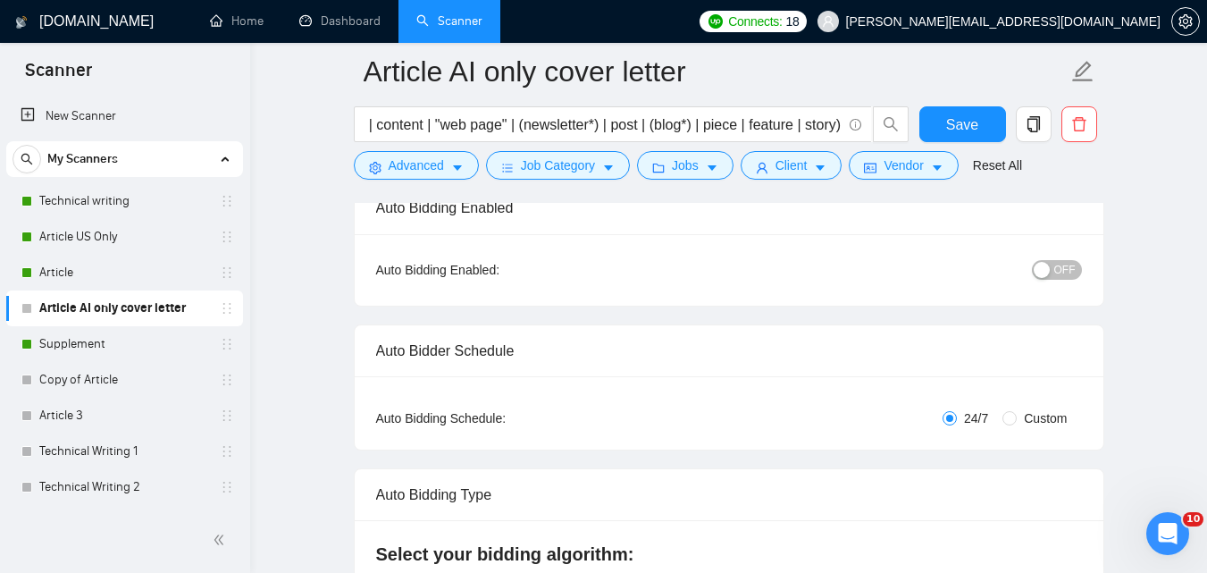
scroll to position [0, 0]
click at [1066, 264] on span "OFF" at bounding box center [1064, 270] width 21 height 20
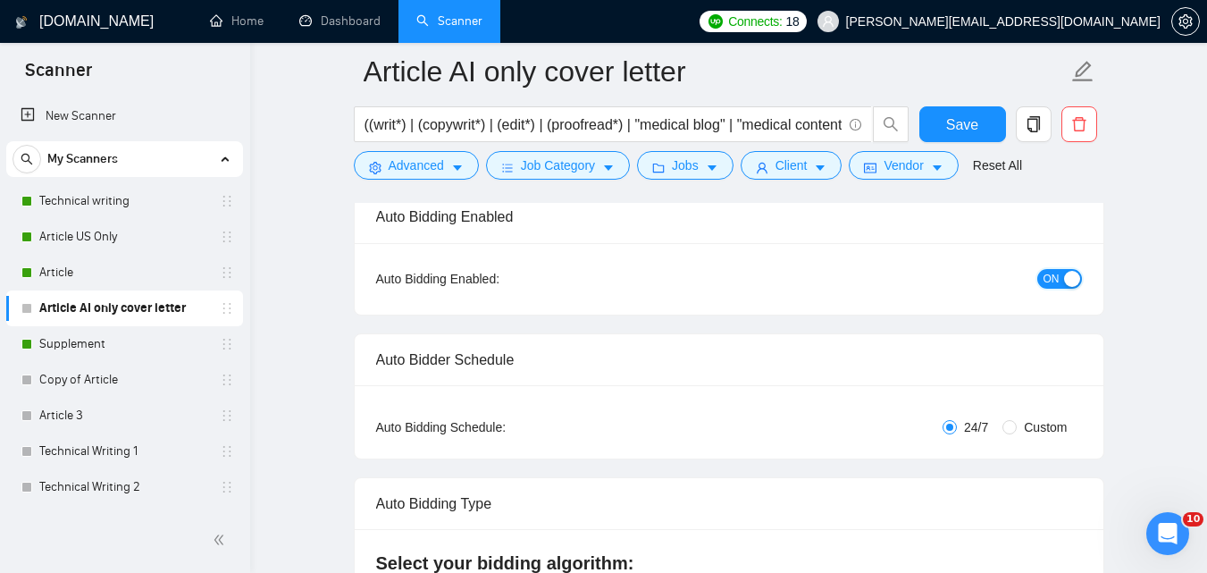
scroll to position [155, 0]
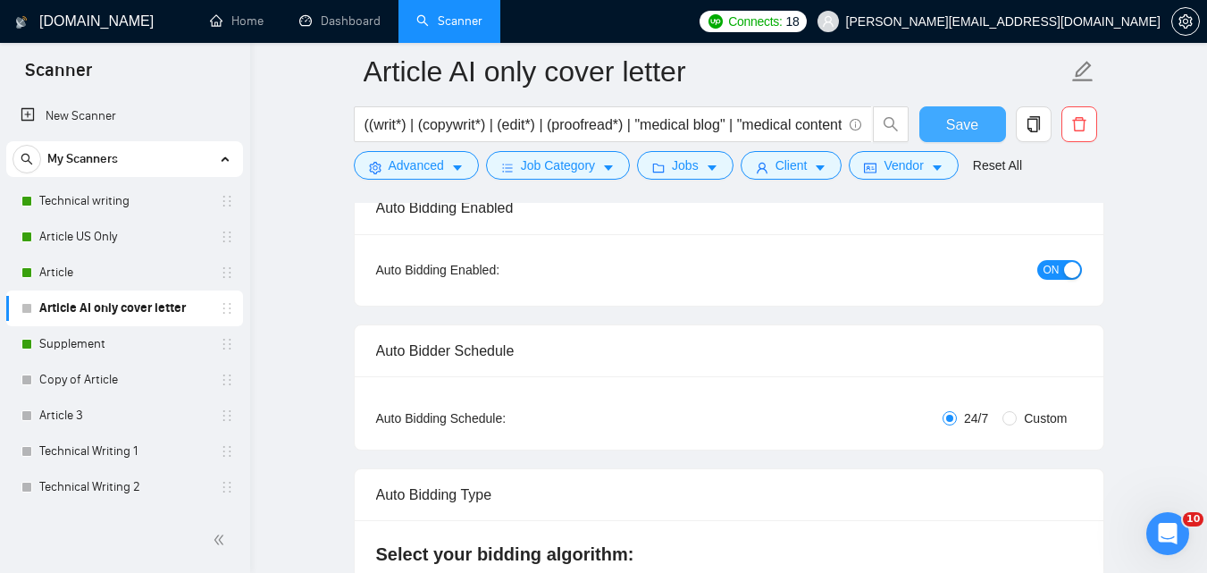
click at [958, 132] on span "Save" at bounding box center [962, 124] width 32 height 22
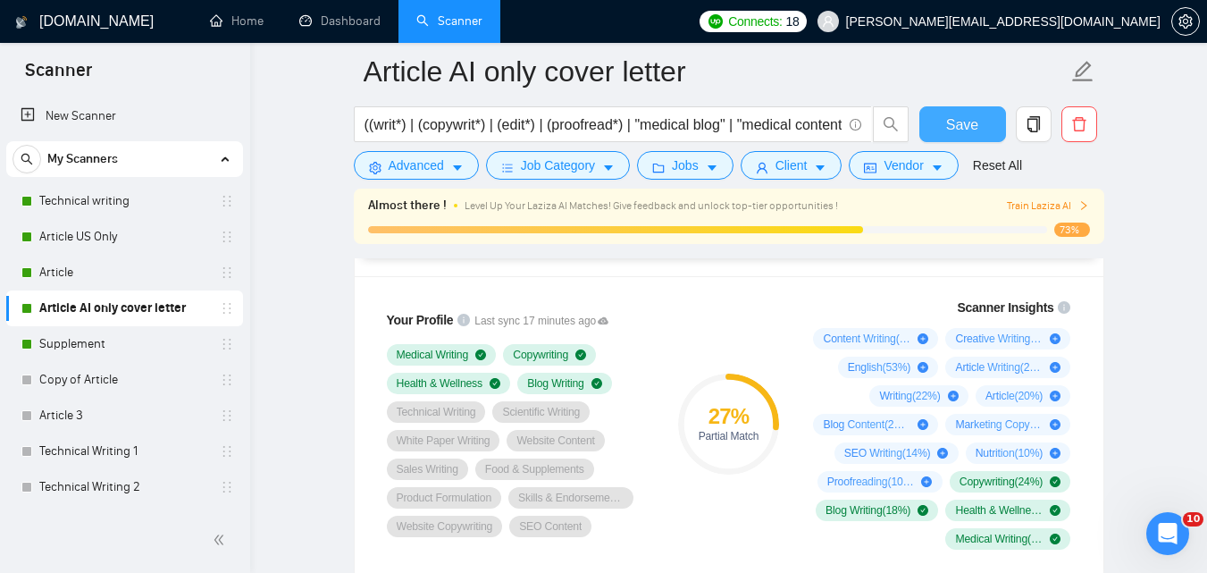
scroll to position [1296, 0]
